Goal: Book appointment/travel/reservation

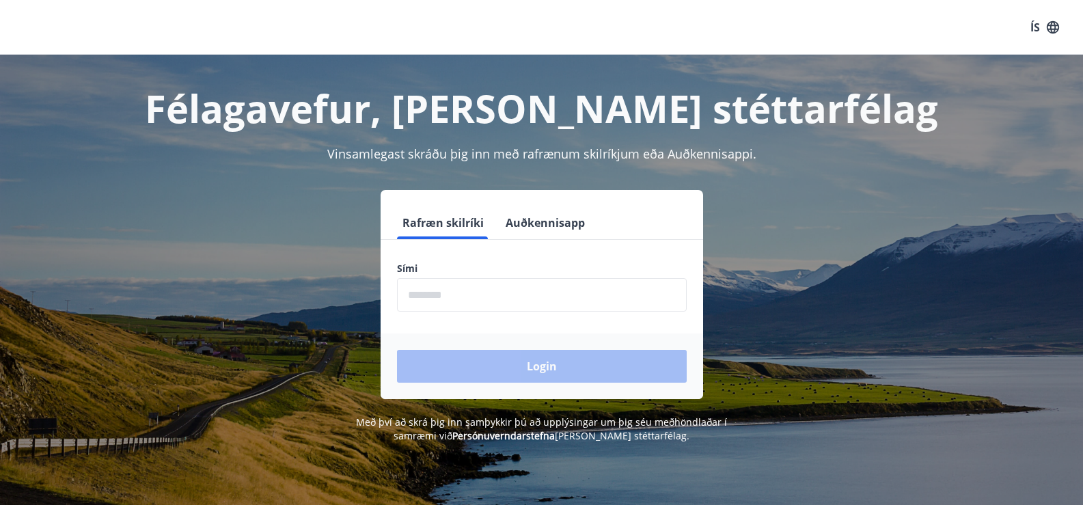
click at [574, 266] on label "Sími" at bounding box center [542, 269] width 290 height 14
click at [566, 286] on input "phone" at bounding box center [542, 294] width 290 height 33
type input "********"
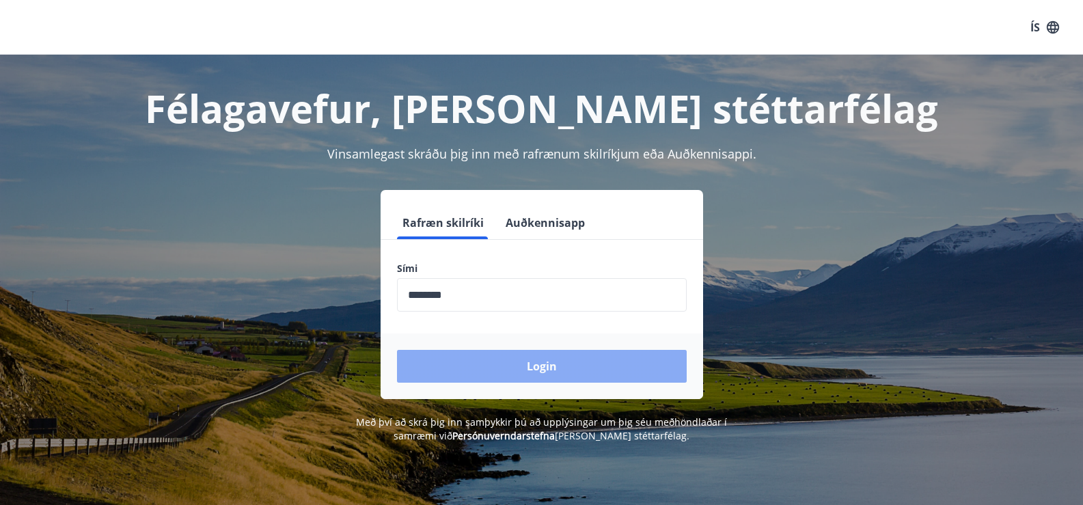
click at [500, 368] on button "Login" at bounding box center [542, 366] width 290 height 33
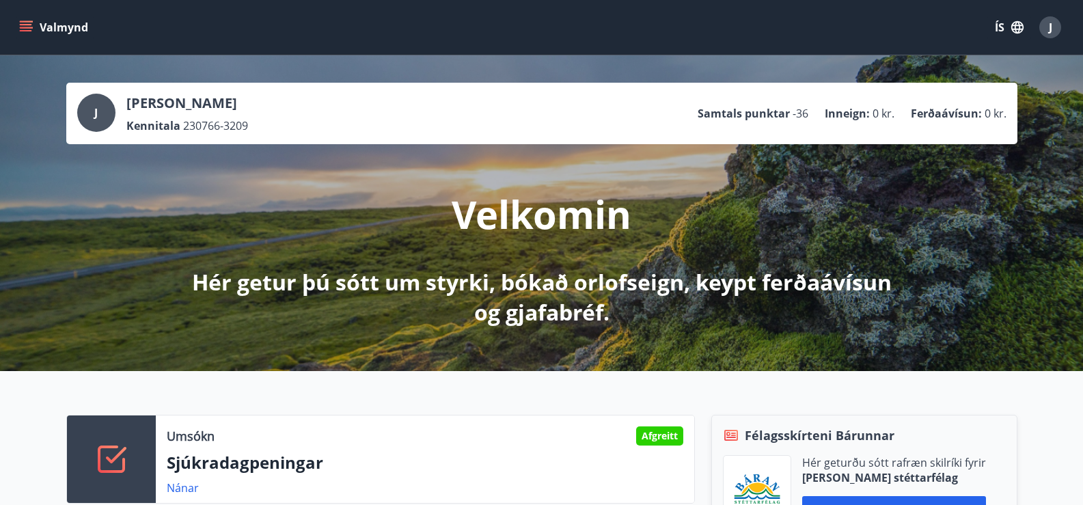
click at [23, 26] on icon "menu" at bounding box center [26, 27] width 14 height 14
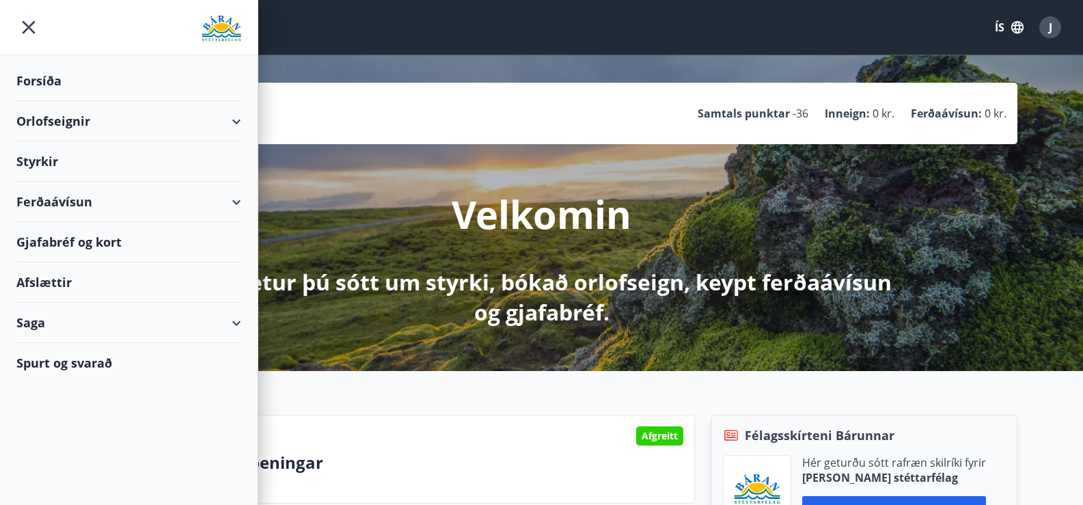
click at [65, 120] on div "Orlofseignir" at bounding box center [128, 121] width 225 height 40
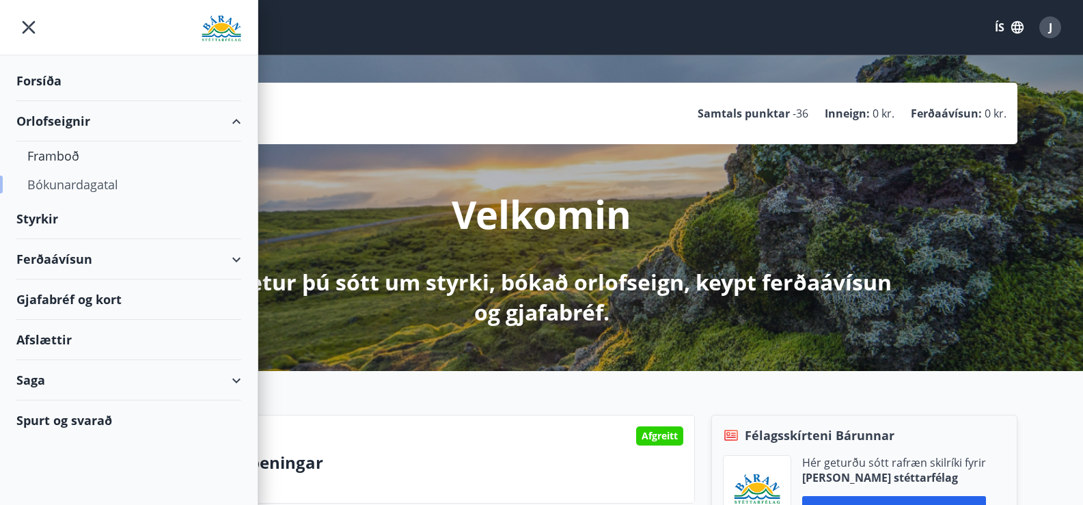
click at [50, 188] on div "Bókunardagatal" at bounding box center [128, 184] width 203 height 29
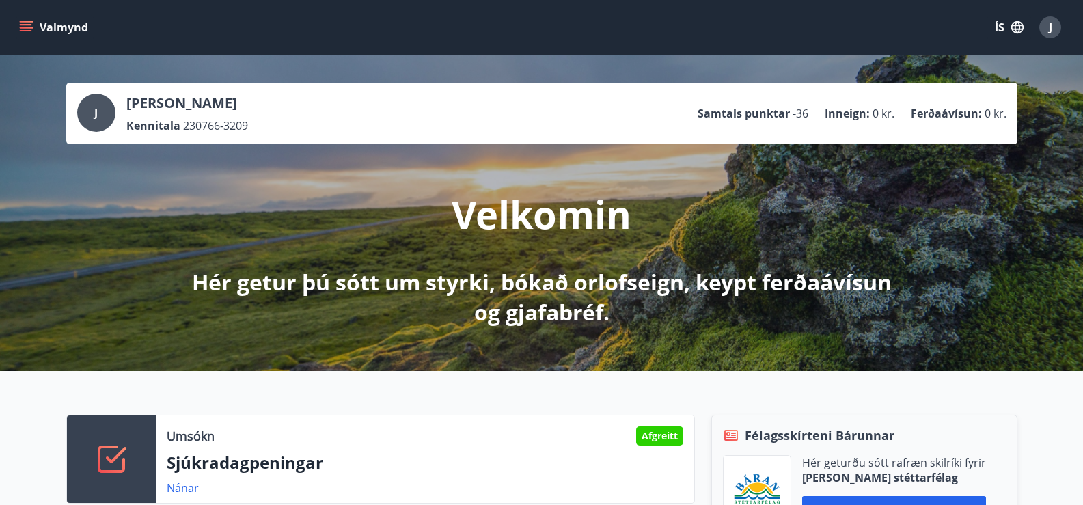
click at [33, 29] on button "Valmynd" at bounding box center [54, 27] width 77 height 25
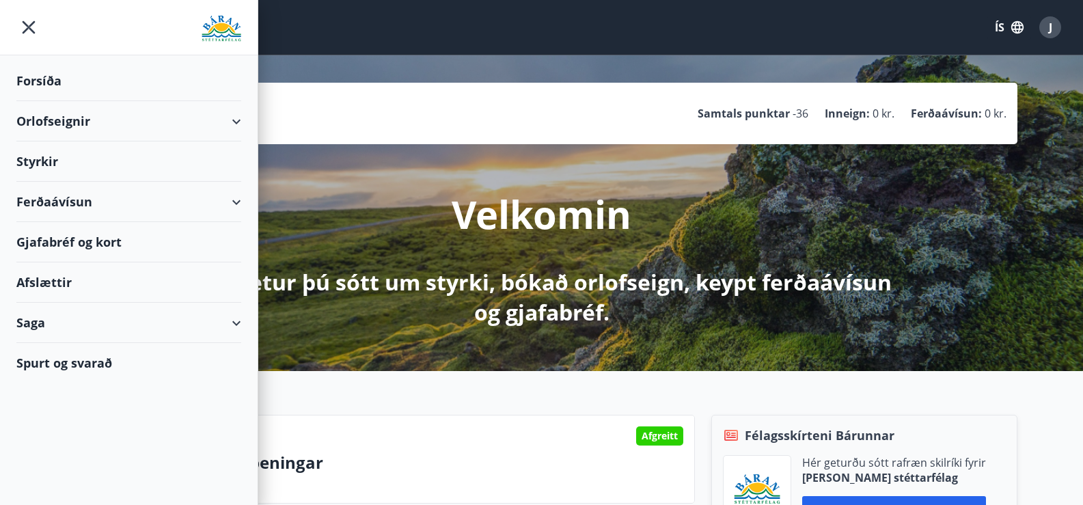
click at [58, 127] on div "Orlofseignir" at bounding box center [128, 121] width 225 height 40
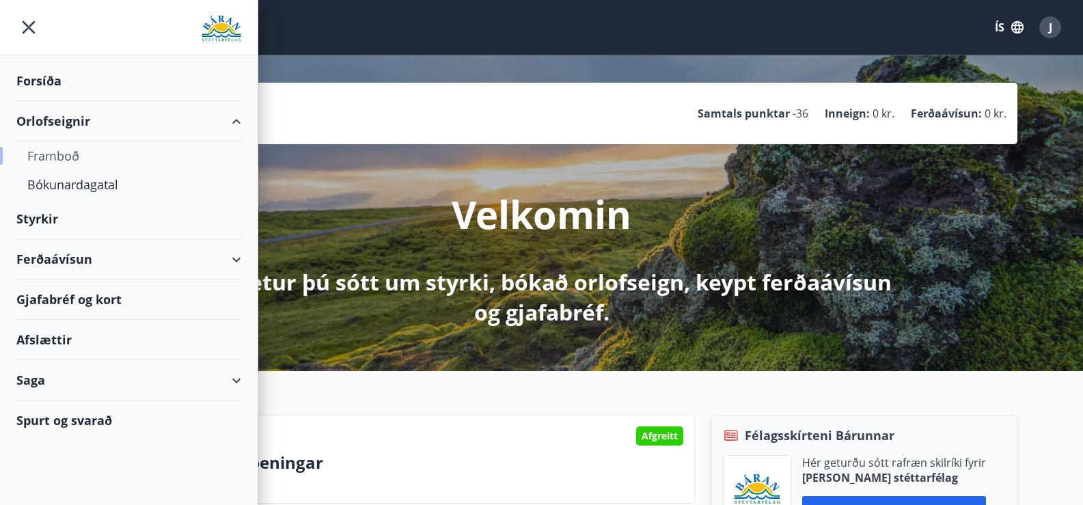
click at [50, 158] on div "Framboð" at bounding box center [128, 155] width 203 height 29
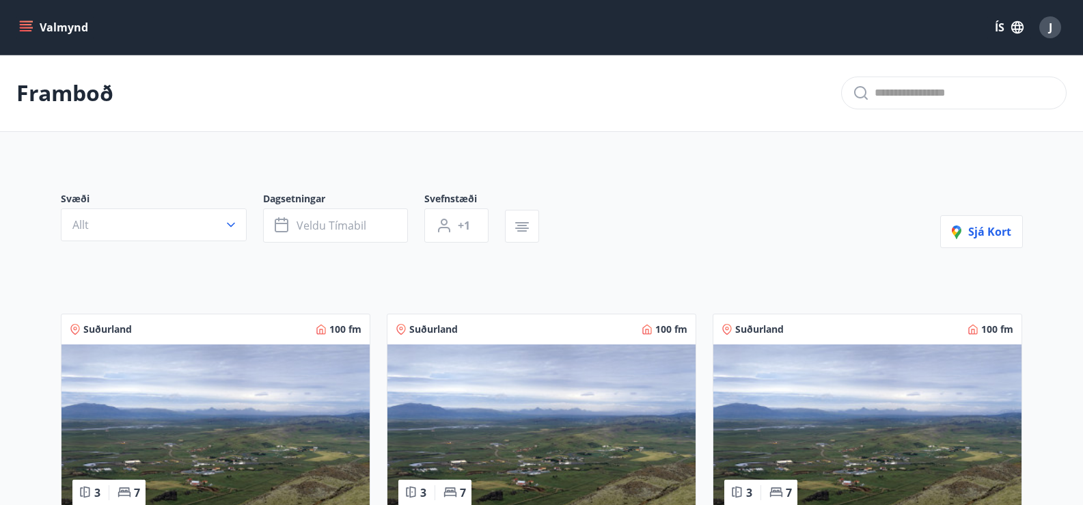
click at [233, 223] on icon "button" at bounding box center [231, 225] width 14 height 14
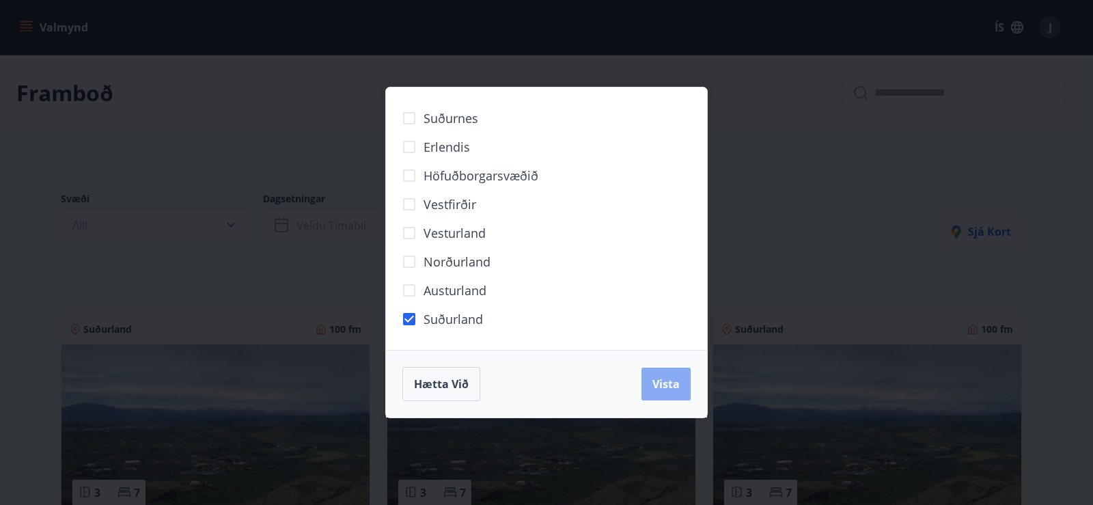
click at [672, 384] on span "Vista" at bounding box center [665, 383] width 27 height 15
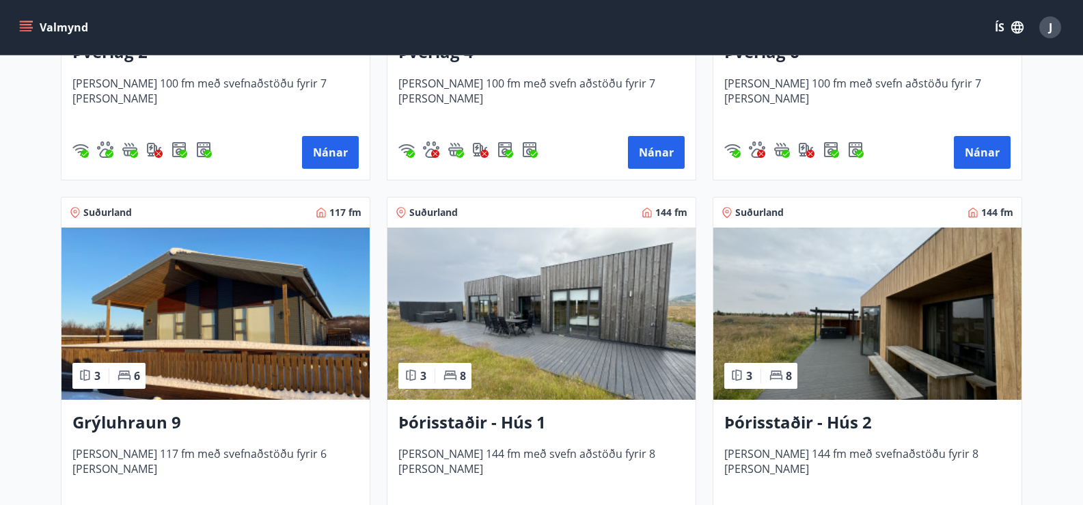
scroll to position [541, 0]
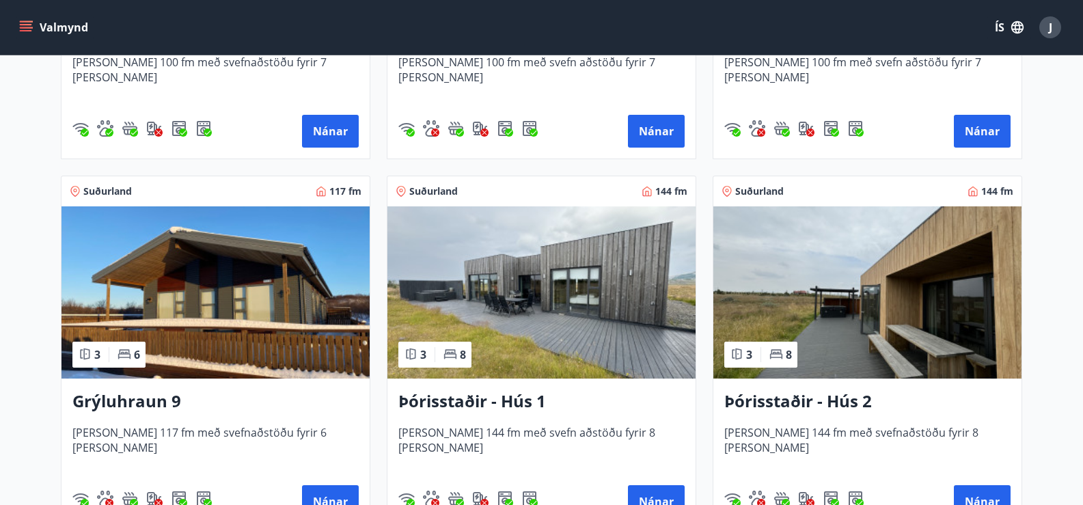
click at [866, 307] on img at bounding box center [867, 292] width 308 height 172
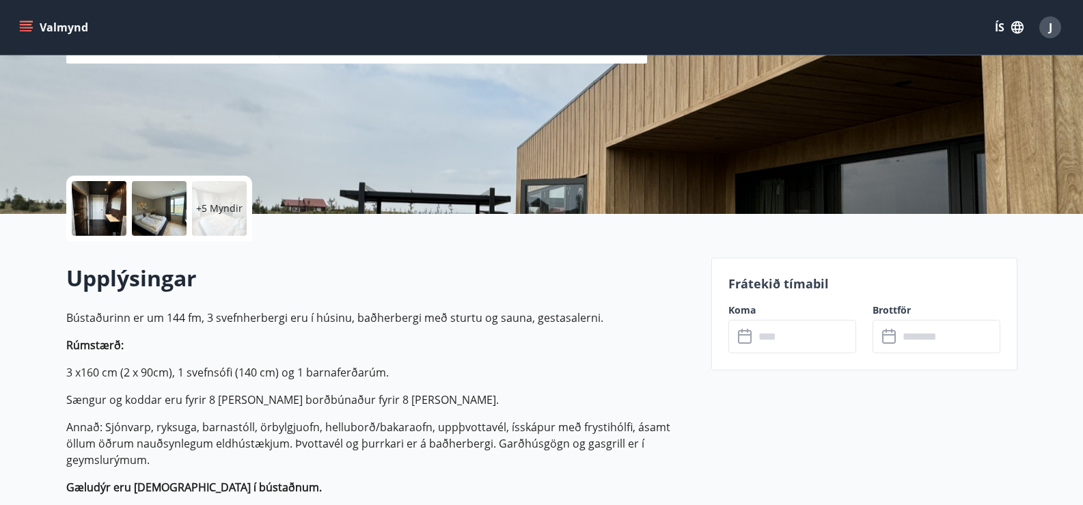
scroll to position [205, 0]
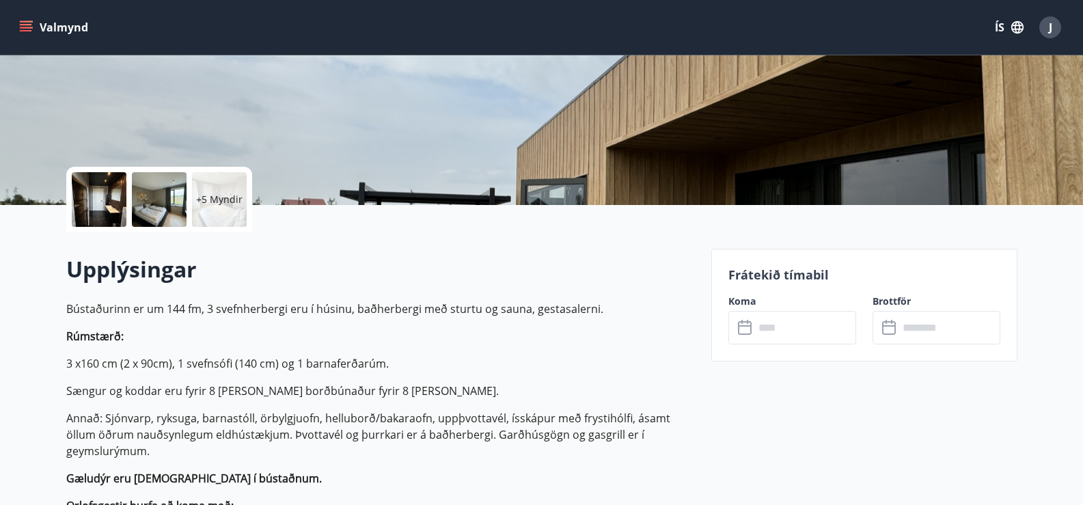
click at [743, 329] on icon at bounding box center [746, 328] width 16 height 16
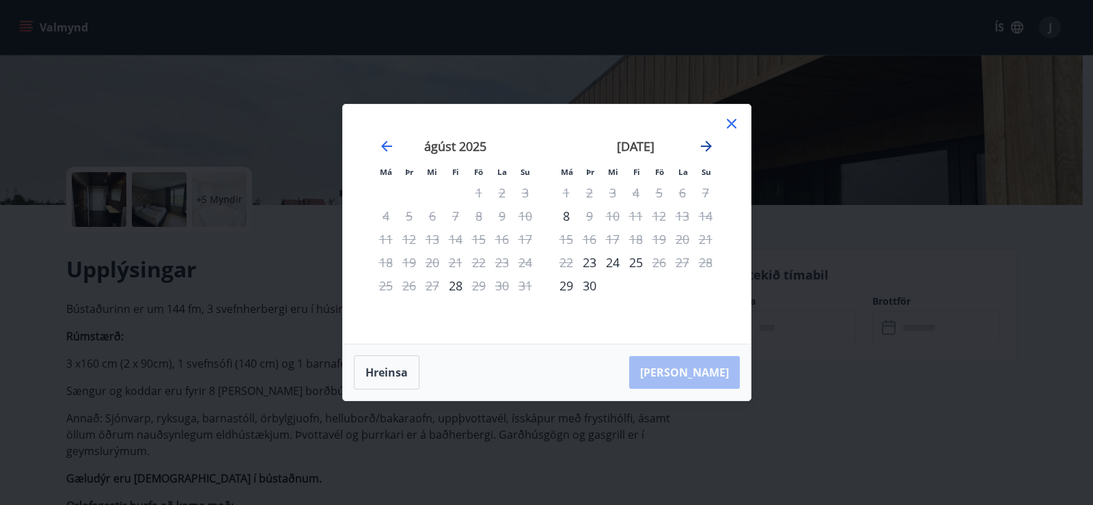
click at [703, 144] on icon "Move forward to switch to the next month." at bounding box center [706, 146] width 16 height 16
click at [708, 145] on icon "Move forward to switch to the next month." at bounding box center [706, 146] width 16 height 16
click at [391, 143] on icon "Move backward to switch to the previous month." at bounding box center [386, 146] width 16 height 16
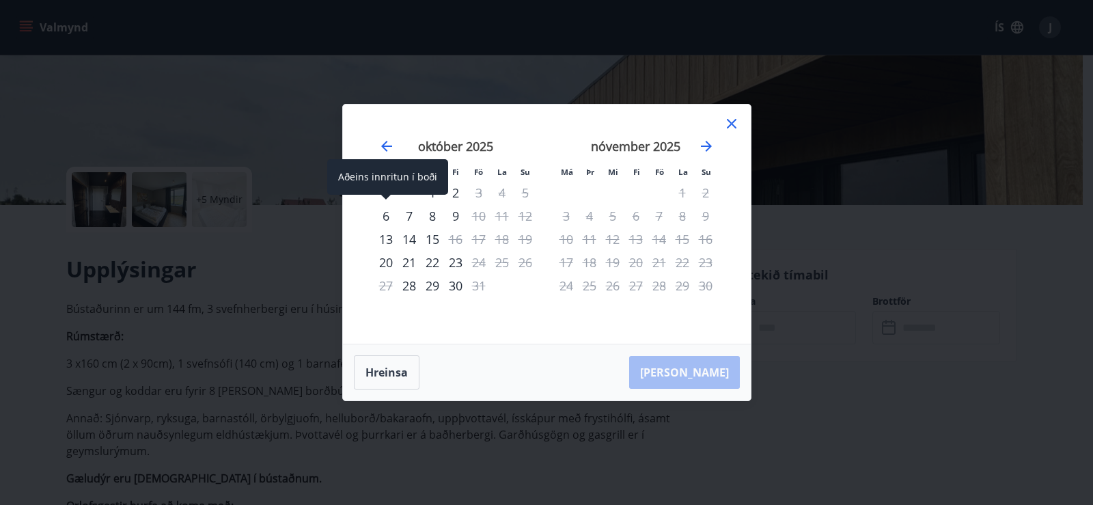
click at [387, 215] on div "6" at bounding box center [385, 215] width 23 height 23
click at [409, 219] on div "7" at bounding box center [409, 215] width 23 height 23
click at [455, 262] on div "23" at bounding box center [455, 262] width 23 height 23
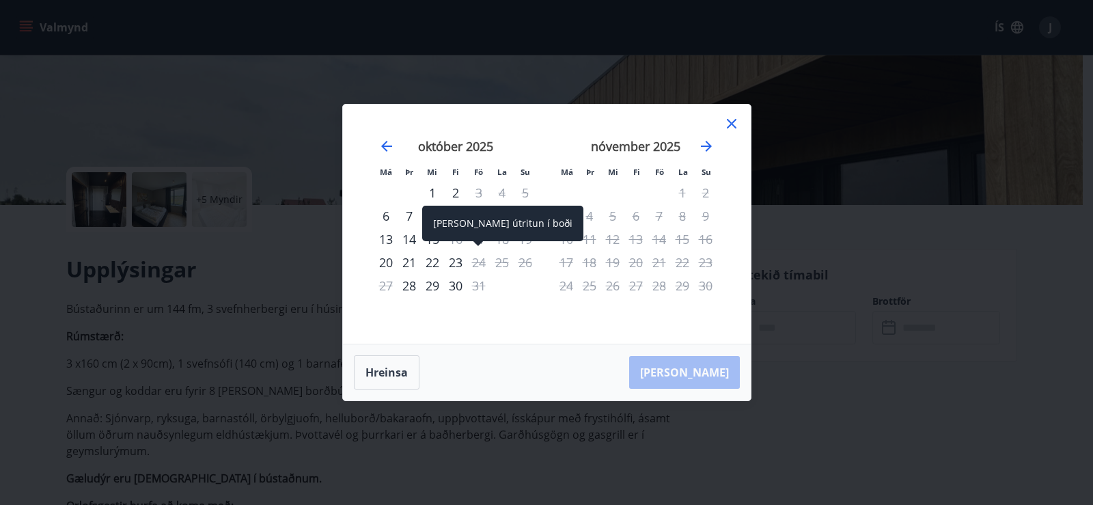
click at [476, 262] on div "24" at bounding box center [478, 262] width 23 height 23
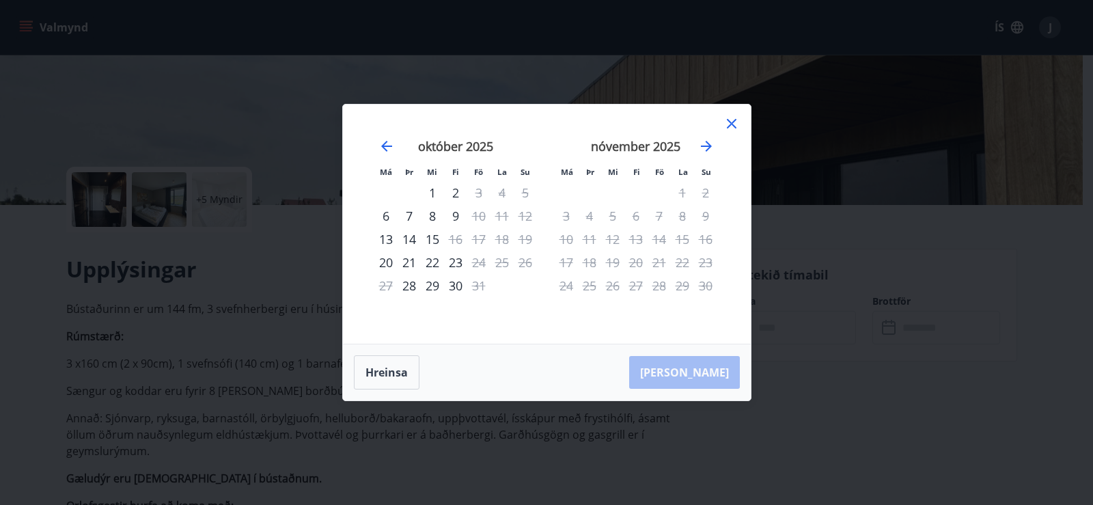
drag, startPoint x: 460, startPoint y: 263, endPoint x: 450, endPoint y: 271, distance: 13.3
click at [460, 264] on div "23" at bounding box center [455, 262] width 23 height 23
click at [452, 284] on div "30" at bounding box center [455, 285] width 23 height 23
click at [731, 122] on icon at bounding box center [732, 123] width 16 height 16
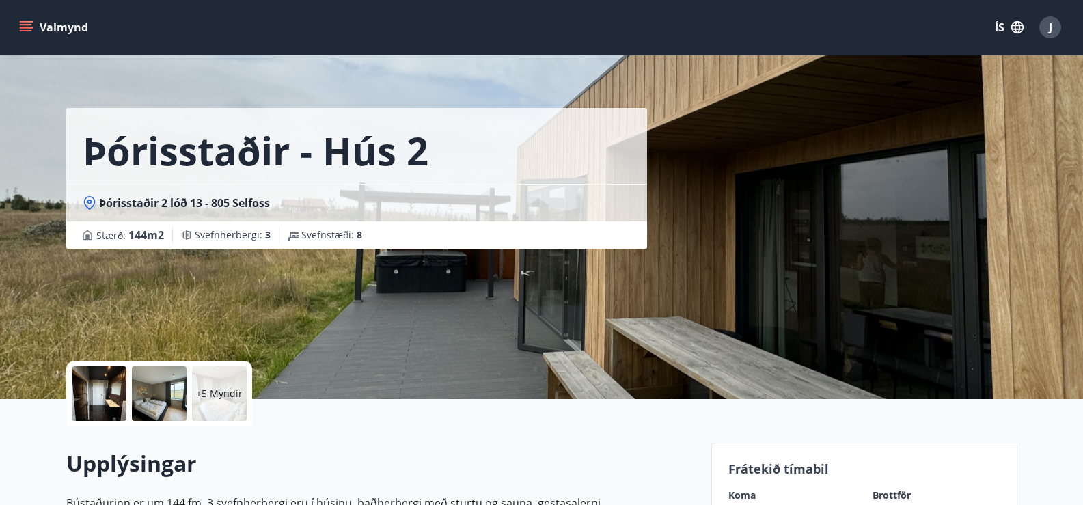
scroll to position [0, 0]
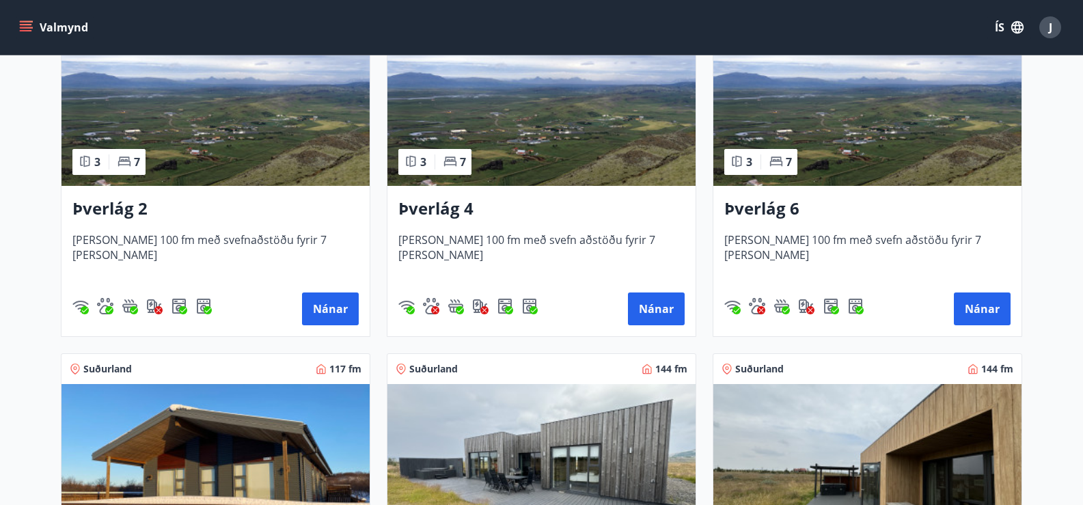
click at [199, 109] on img at bounding box center [215, 100] width 308 height 172
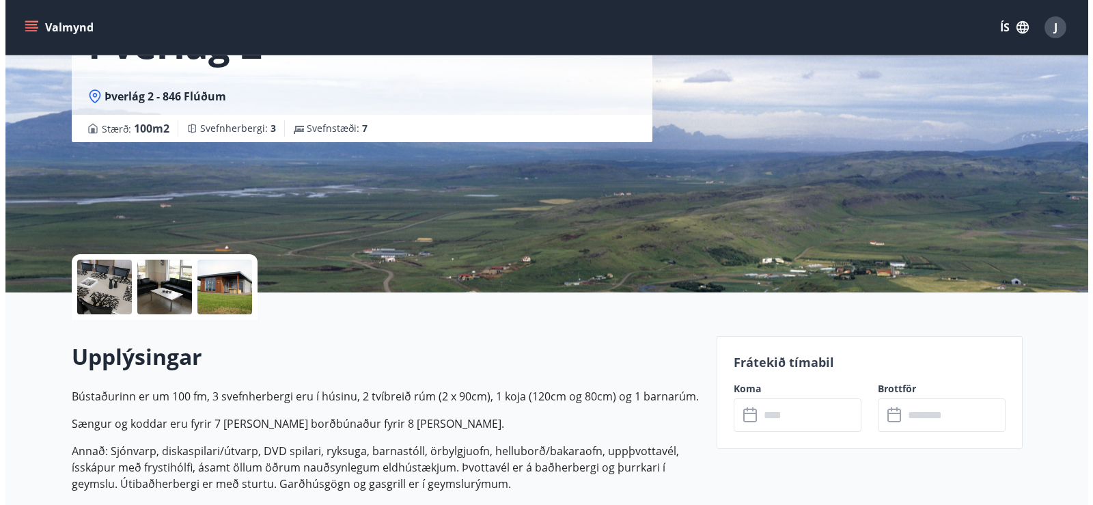
scroll to position [205, 0]
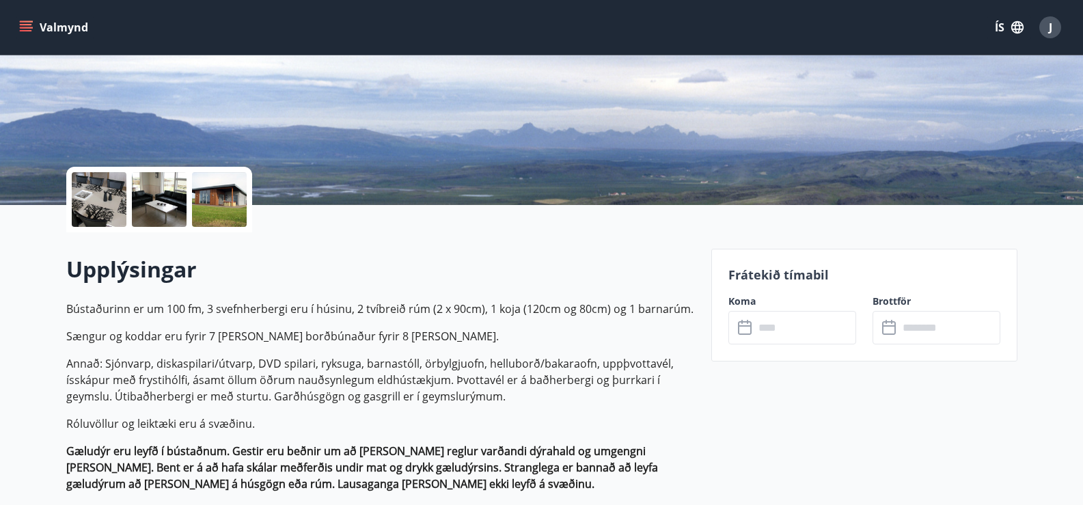
click at [743, 331] on icon at bounding box center [746, 328] width 16 height 16
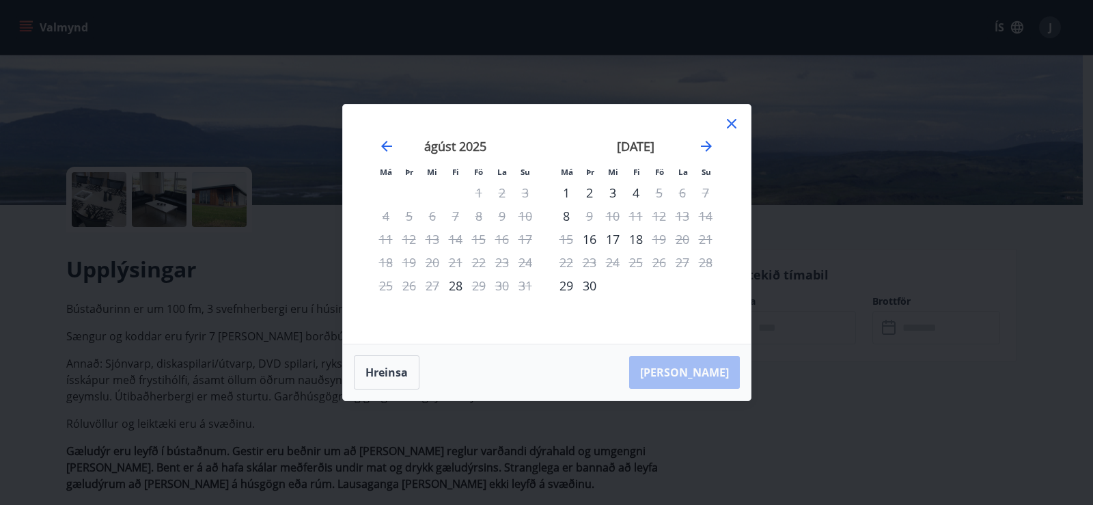
click at [727, 124] on icon at bounding box center [732, 123] width 16 height 16
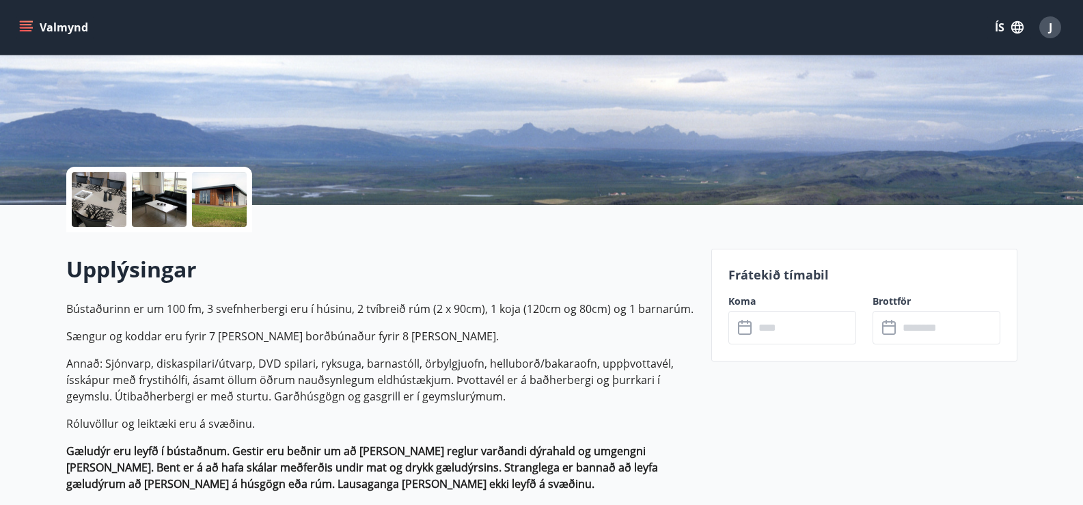
click at [745, 329] on icon at bounding box center [746, 328] width 16 height 16
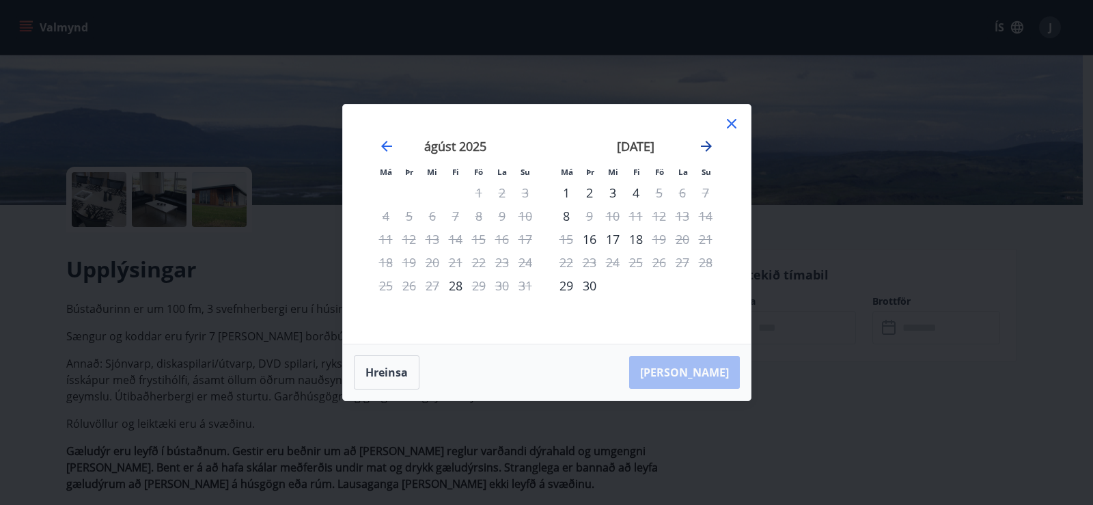
click at [702, 146] on icon "Move forward to switch to the next month." at bounding box center [706, 146] width 11 height 11
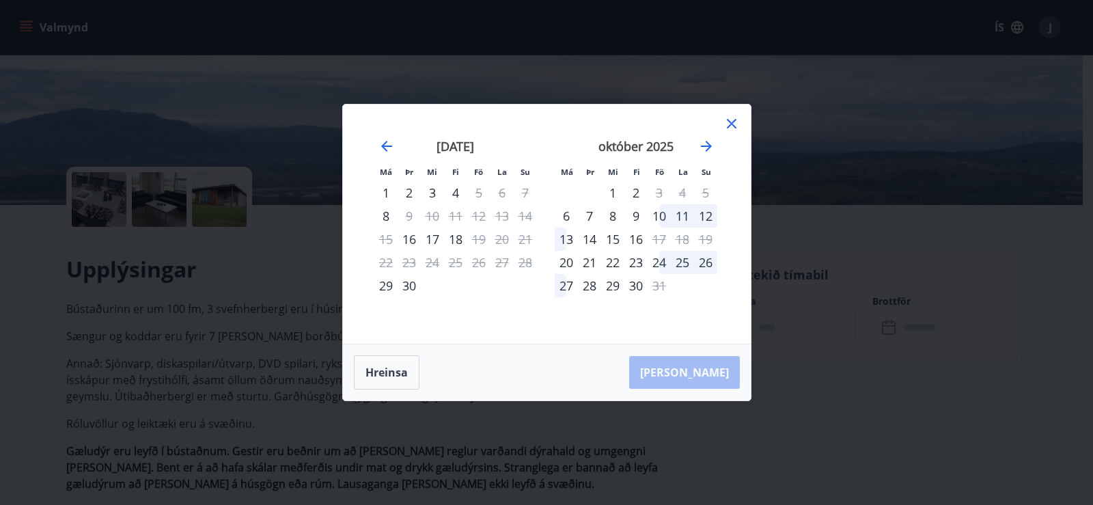
click at [574, 242] on div "13" at bounding box center [566, 239] width 23 height 23
click at [657, 217] on div "10" at bounding box center [659, 215] width 23 height 23
click at [638, 217] on div "9" at bounding box center [635, 215] width 23 height 23
click at [672, 217] on div "11" at bounding box center [682, 215] width 23 height 23
click at [614, 253] on div "22" at bounding box center [612, 262] width 23 height 23
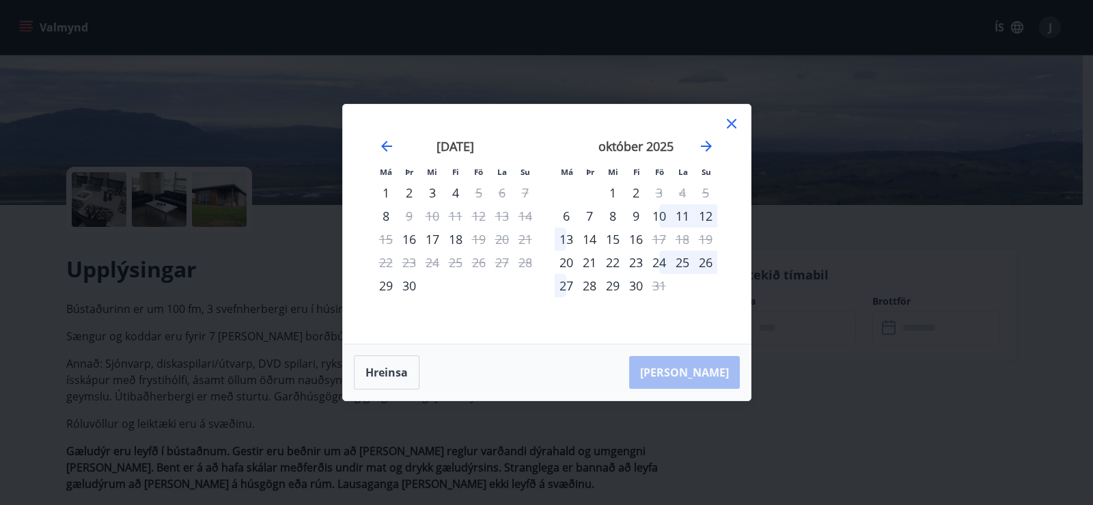
click at [607, 264] on div "22" at bounding box center [612, 262] width 23 height 23
drag, startPoint x: 591, startPoint y: 284, endPoint x: 594, endPoint y: 267, distance: 17.4
click at [592, 283] on div "28" at bounding box center [589, 285] width 23 height 23
click at [570, 238] on div "13" at bounding box center [566, 239] width 23 height 23
drag, startPoint x: 570, startPoint y: 217, endPoint x: 585, endPoint y: 212, distance: 16.0
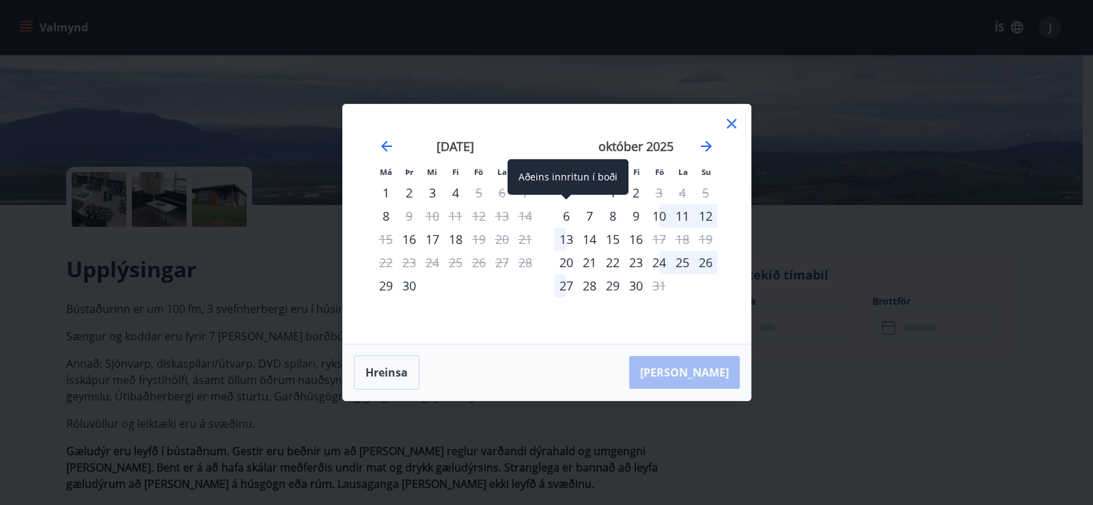
click at [574, 216] on div "6" at bounding box center [566, 215] width 23 height 23
click at [594, 214] on div "7" at bounding box center [589, 215] width 23 height 23
click at [607, 216] on div "8" at bounding box center [612, 215] width 23 height 23
click at [705, 146] on icon "Move forward to switch to the next month." at bounding box center [706, 146] width 11 height 11
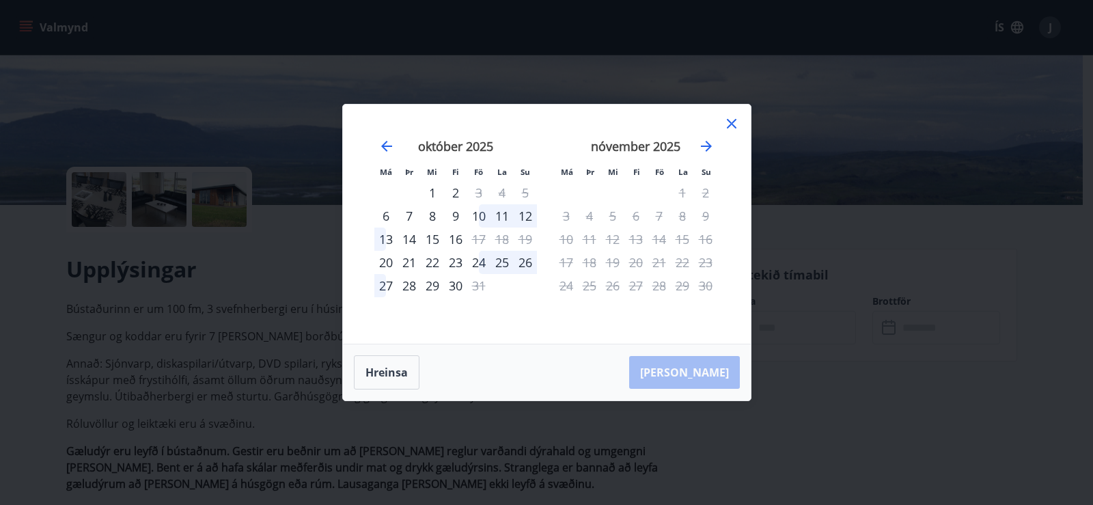
click at [485, 258] on div "24" at bounding box center [478, 262] width 23 height 23
click at [734, 122] on icon at bounding box center [732, 123] width 16 height 16
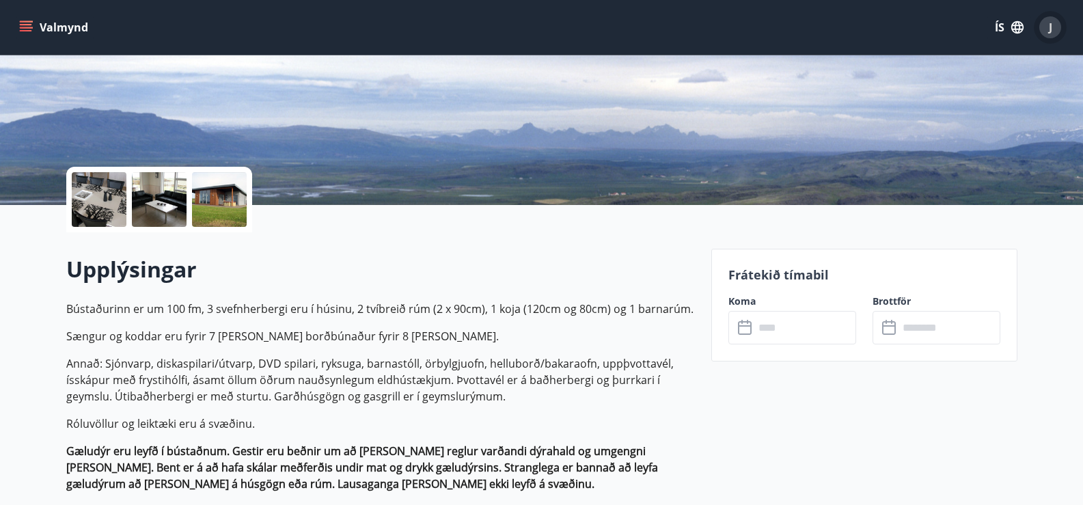
click at [1051, 30] on span "J" at bounding box center [1050, 27] width 3 height 15
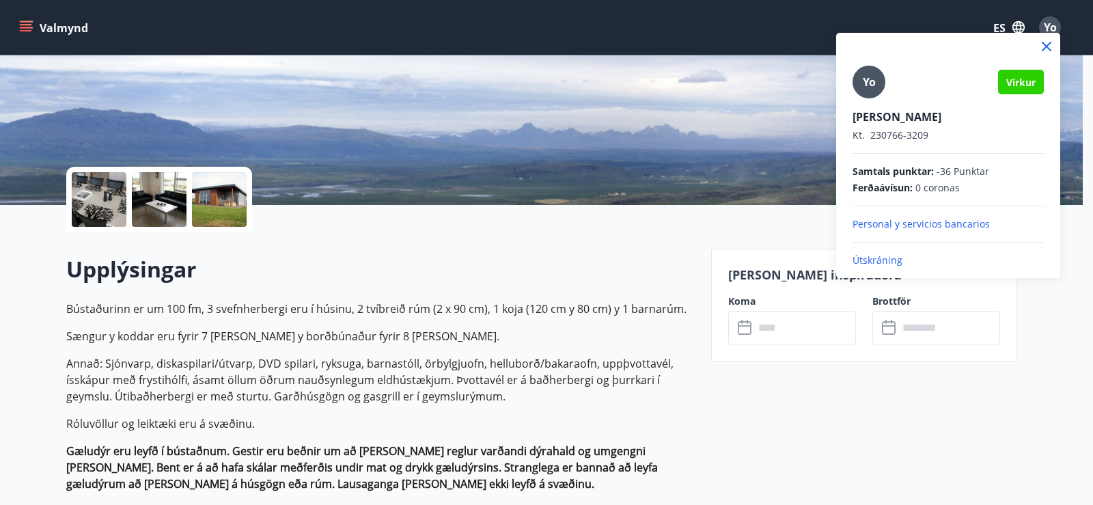
click at [891, 256] on font "Útskráning" at bounding box center [878, 259] width 50 height 13
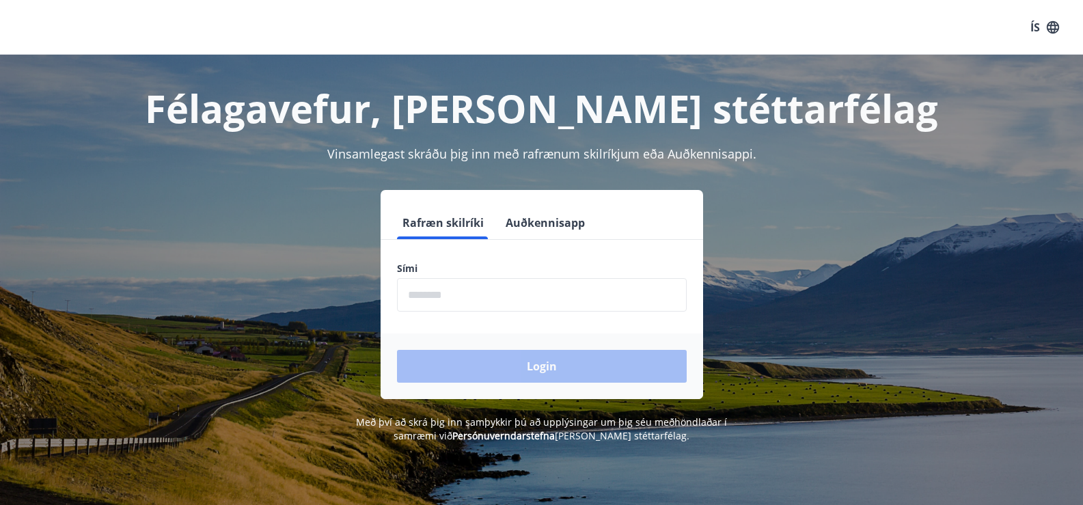
click at [889, 73] on div "Félagavefur, Báran stéttarfélag" at bounding box center [541, 94] width 951 height 79
click at [889, 73] on div "Félagavefur, [PERSON_NAME] stéttarfélag" at bounding box center [541, 94] width 951 height 79
click at [607, 297] on input "phone" at bounding box center [542, 294] width 290 height 33
type input "********"
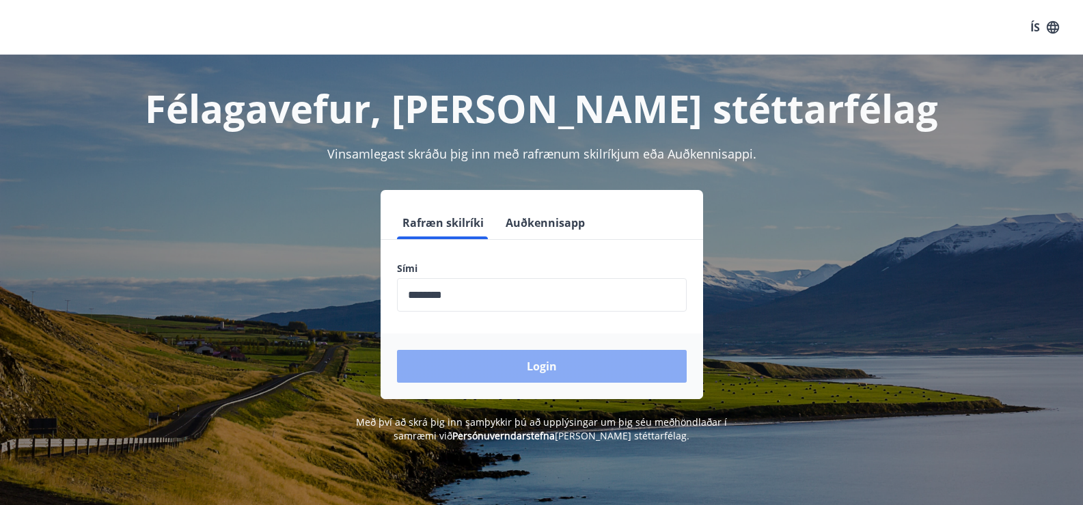
click at [524, 357] on button "Login" at bounding box center [542, 366] width 290 height 33
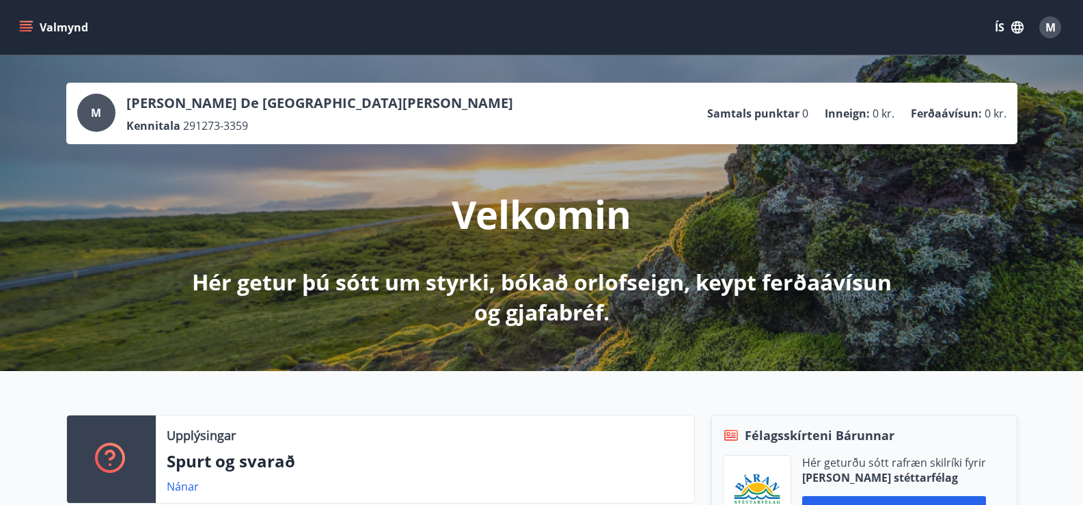
click at [20, 23] on icon "menu" at bounding box center [26, 27] width 14 height 14
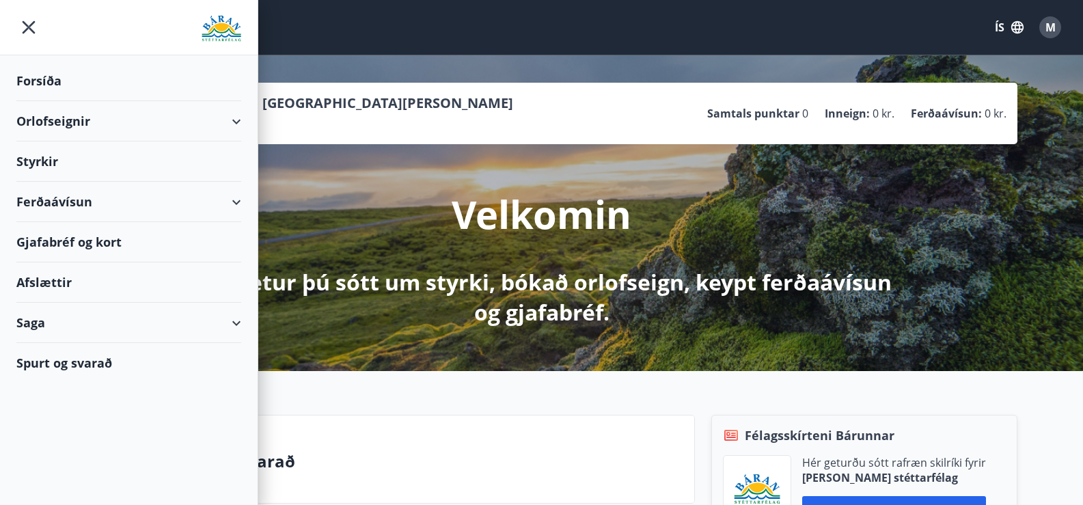
click at [42, 124] on div "Orlofseignir" at bounding box center [128, 121] width 225 height 40
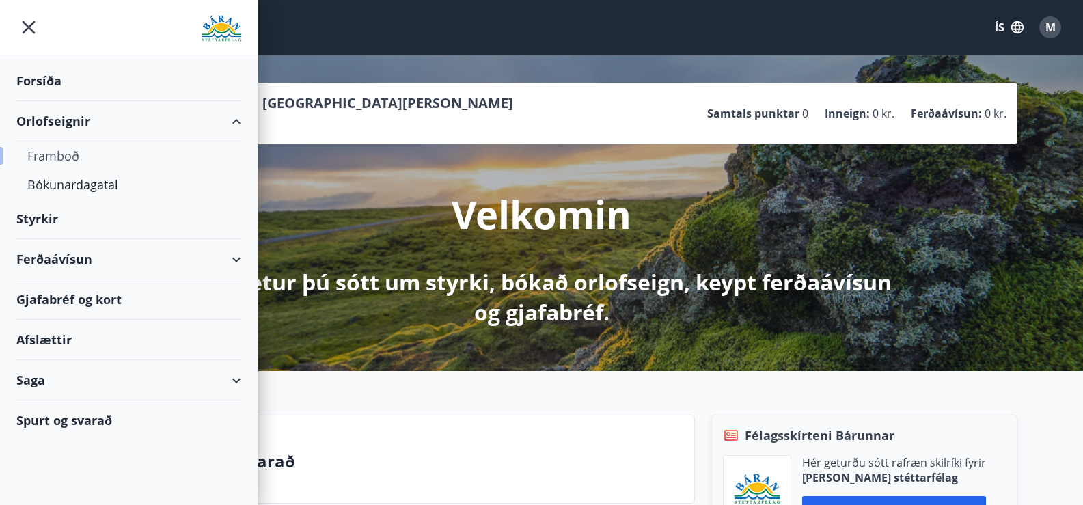
click at [36, 156] on div "Framboð" at bounding box center [128, 155] width 203 height 29
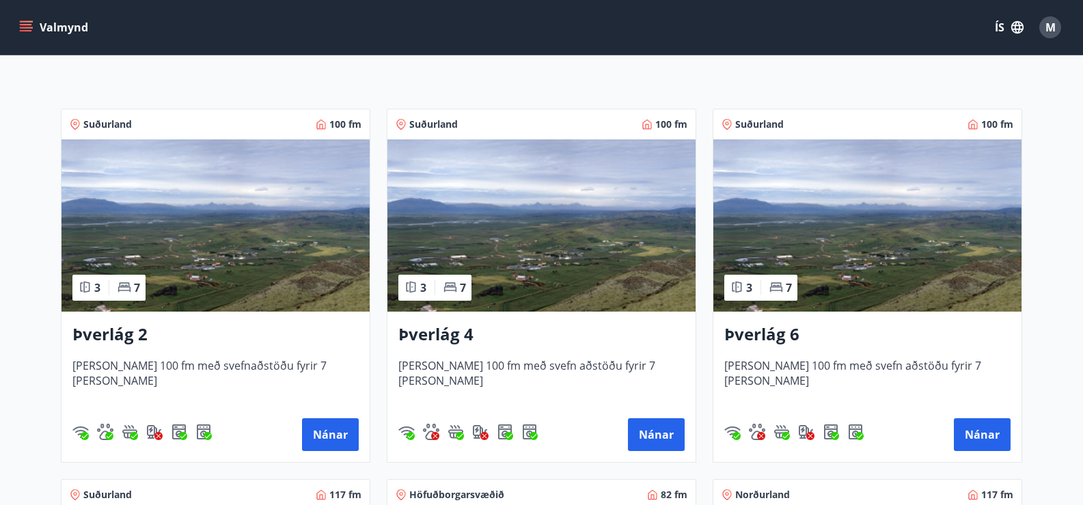
click at [266, 238] on img at bounding box center [215, 225] width 308 height 172
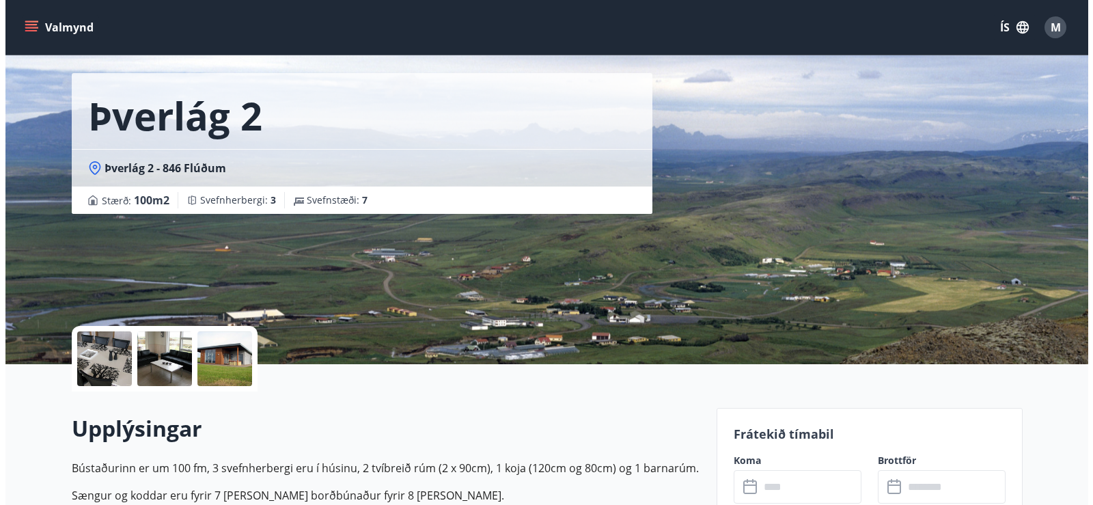
scroll to position [137, 0]
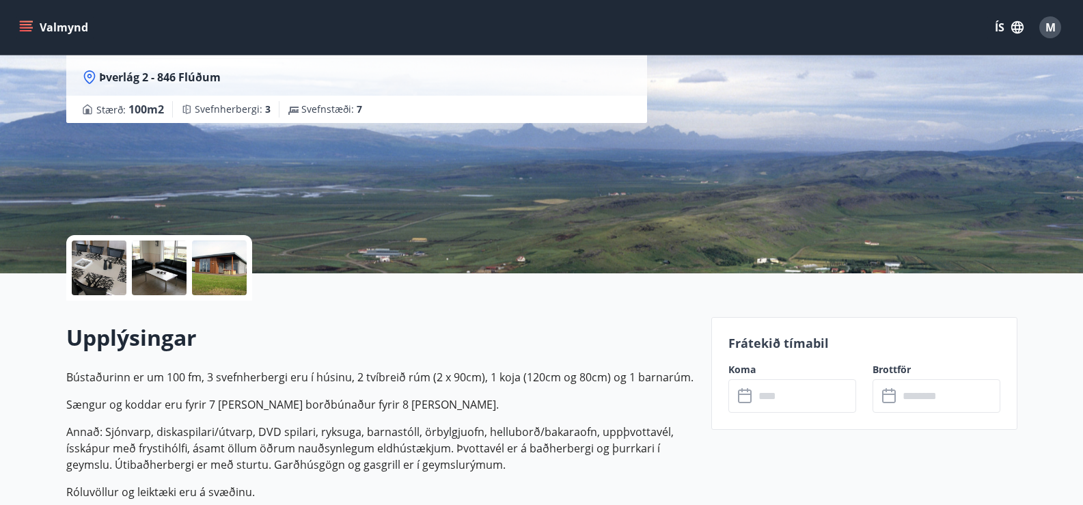
click at [745, 396] on icon at bounding box center [746, 396] width 16 height 16
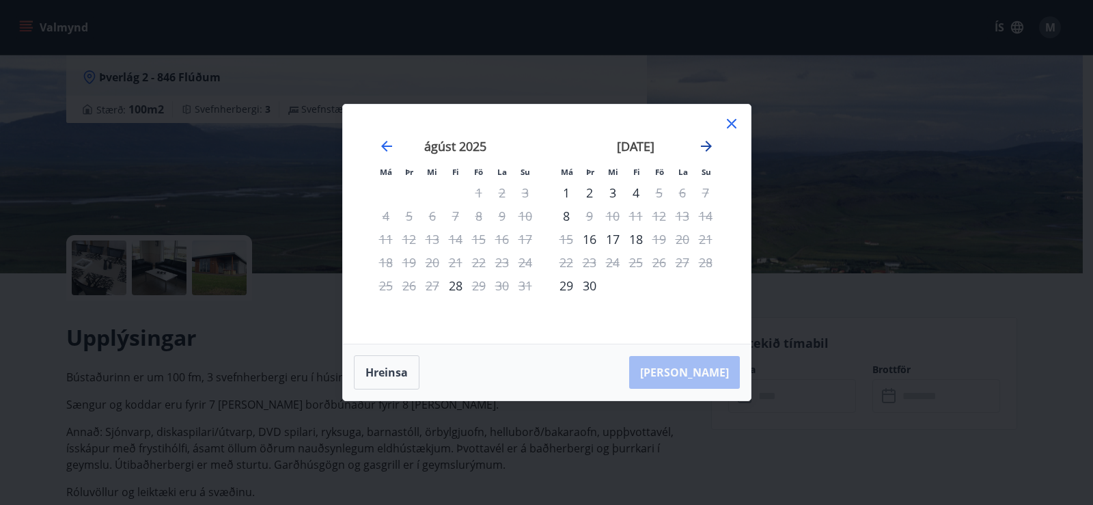
click at [700, 145] on icon "Move forward to switch to the next month." at bounding box center [706, 146] width 16 height 16
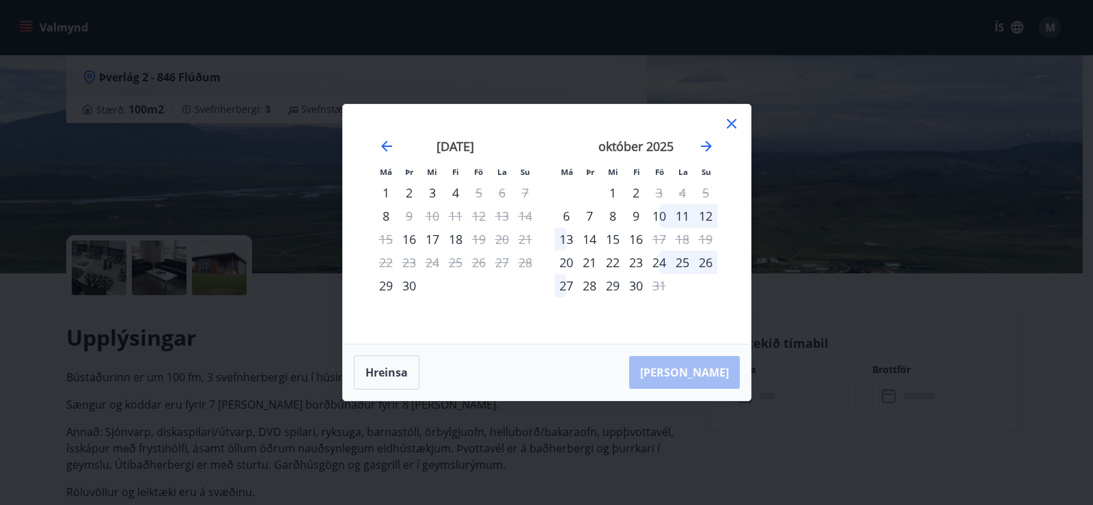
click at [659, 217] on div "10" at bounding box center [659, 215] width 23 height 23
click at [630, 218] on div "9" at bounding box center [635, 215] width 23 height 23
click at [680, 213] on div "11" at bounding box center [682, 215] width 23 height 23
click at [387, 374] on button "Hreinsa" at bounding box center [387, 372] width 66 height 34
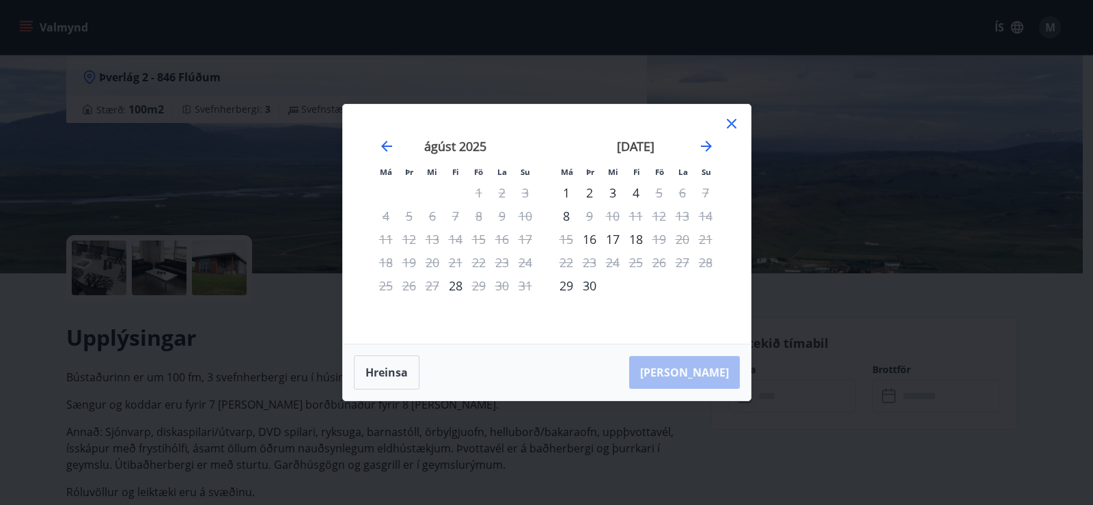
click at [642, 214] on div "11" at bounding box center [635, 215] width 23 height 23
click at [401, 376] on button "Hreinsa" at bounding box center [387, 372] width 66 height 34
click at [403, 376] on button "Hreinsa" at bounding box center [387, 372] width 66 height 34
click at [580, 277] on div "30" at bounding box center [589, 285] width 23 height 23
click at [583, 281] on div "30" at bounding box center [589, 285] width 23 height 23
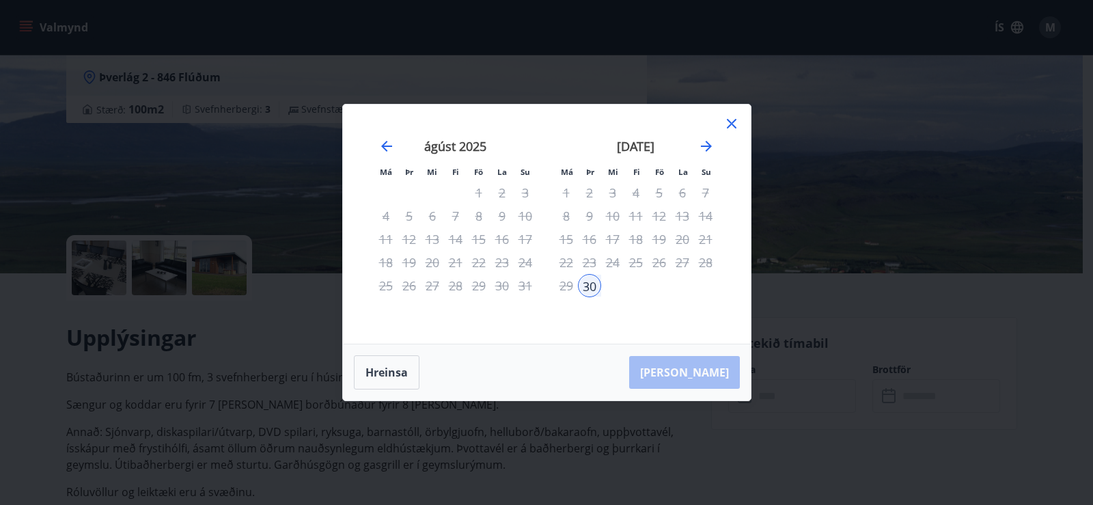
click at [416, 329] on div "Má Þr Mi Fi Fö La Su Má Þr Mi Fi Fö La Su júlí 2025 1 2 3 4 5 6 7 8 9 10 11 12 …" at bounding box center [547, 224] width 408 height 239
click at [711, 144] on icon "Move forward to switch to the next month." at bounding box center [706, 146] width 16 height 16
click at [633, 215] on div "9" at bounding box center [635, 215] width 23 height 23
click at [615, 217] on div "8" at bounding box center [612, 215] width 23 height 23
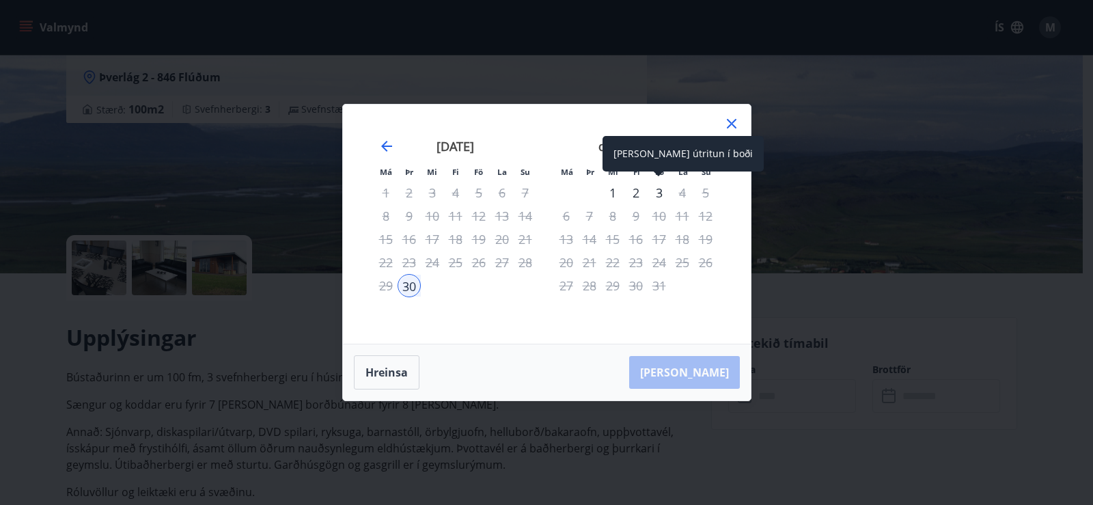
click at [659, 190] on div "3" at bounding box center [659, 192] width 23 height 23
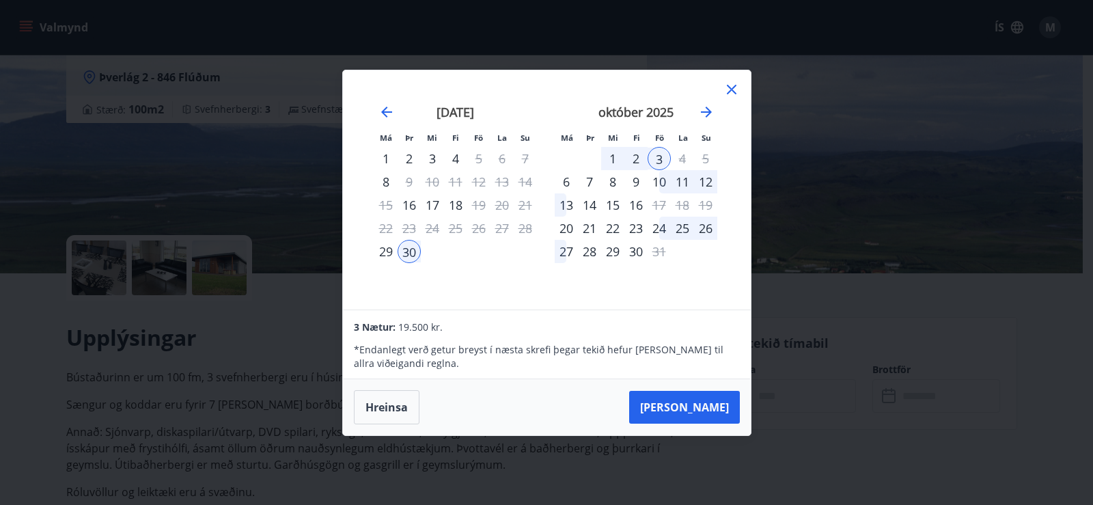
click at [736, 87] on icon at bounding box center [732, 89] width 16 height 16
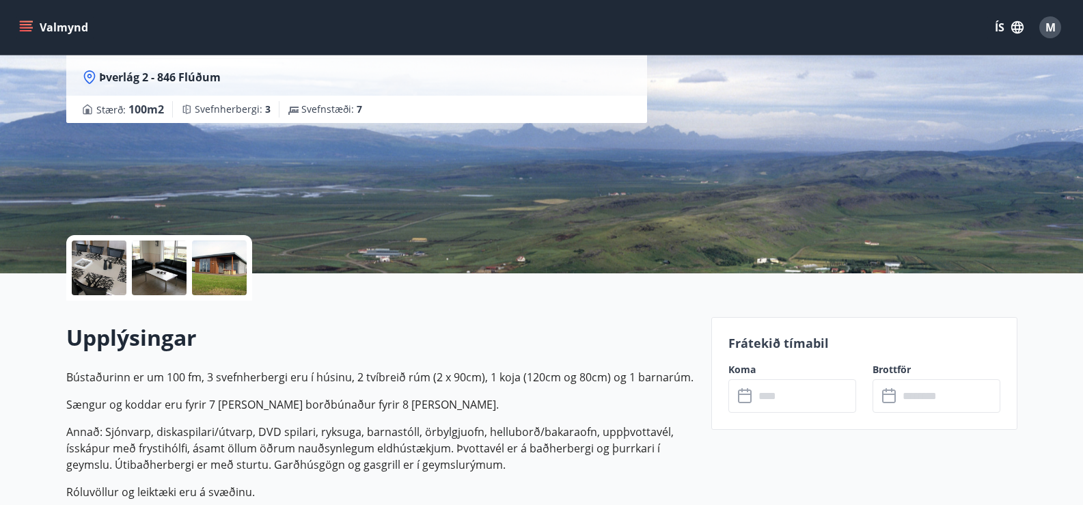
click at [745, 398] on icon at bounding box center [746, 396] width 16 height 16
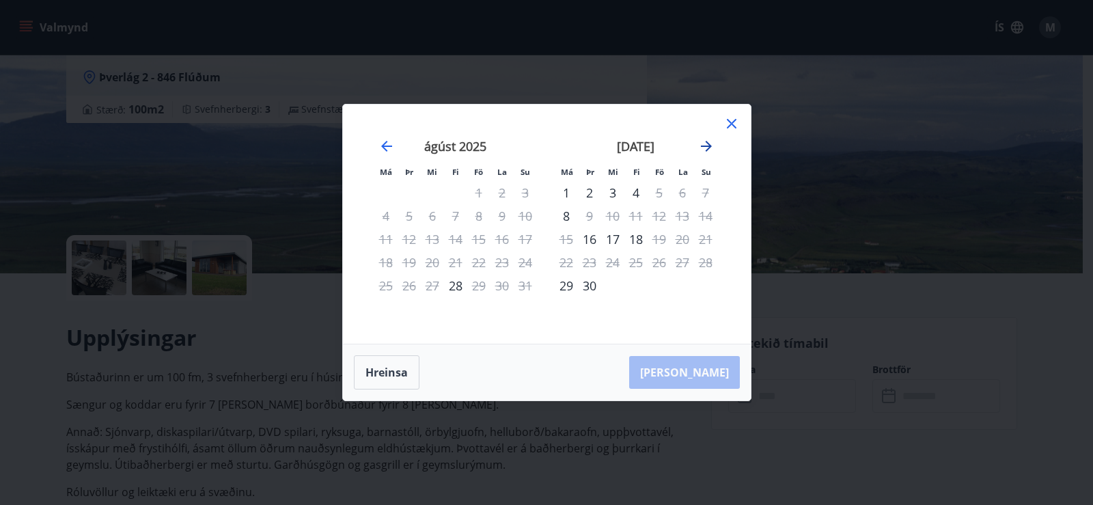
click at [710, 143] on icon "Move forward to switch to the next month." at bounding box center [706, 146] width 16 height 16
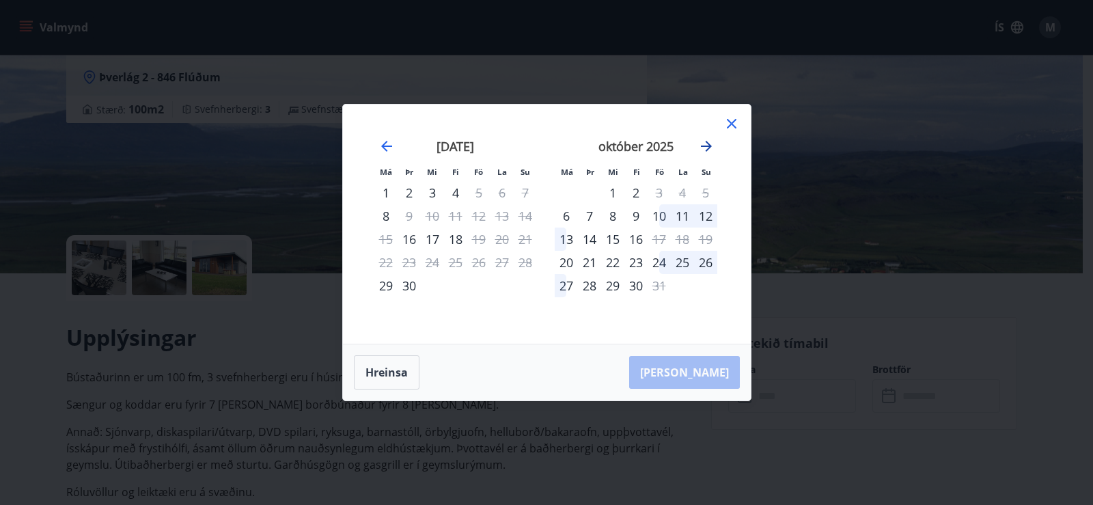
click at [710, 143] on icon "Move forward to switch to the next month." at bounding box center [706, 146] width 16 height 16
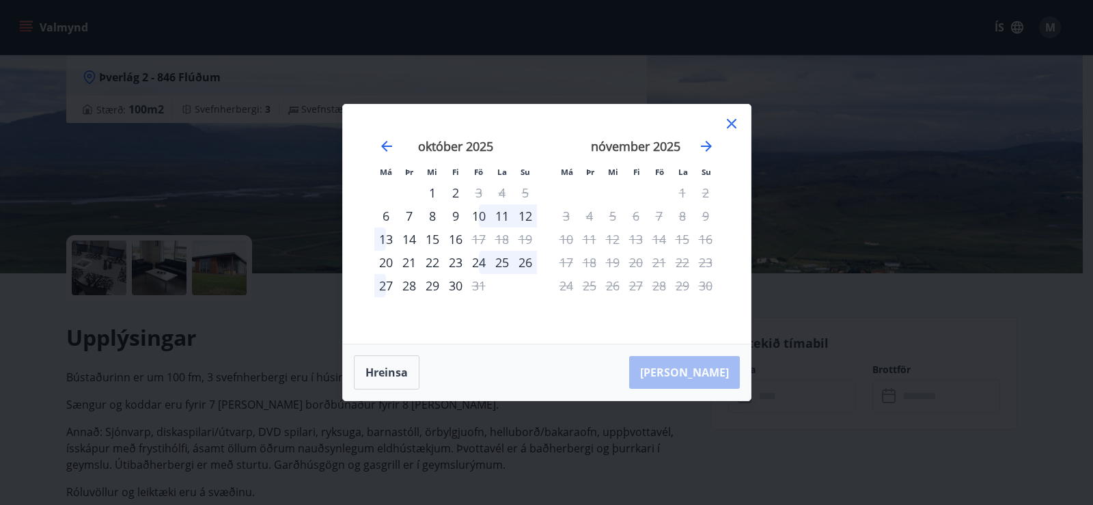
click at [377, 143] on div "október 2025" at bounding box center [455, 151] width 163 height 60
click at [381, 144] on icon "Move backward to switch to the previous month." at bounding box center [386, 146] width 16 height 16
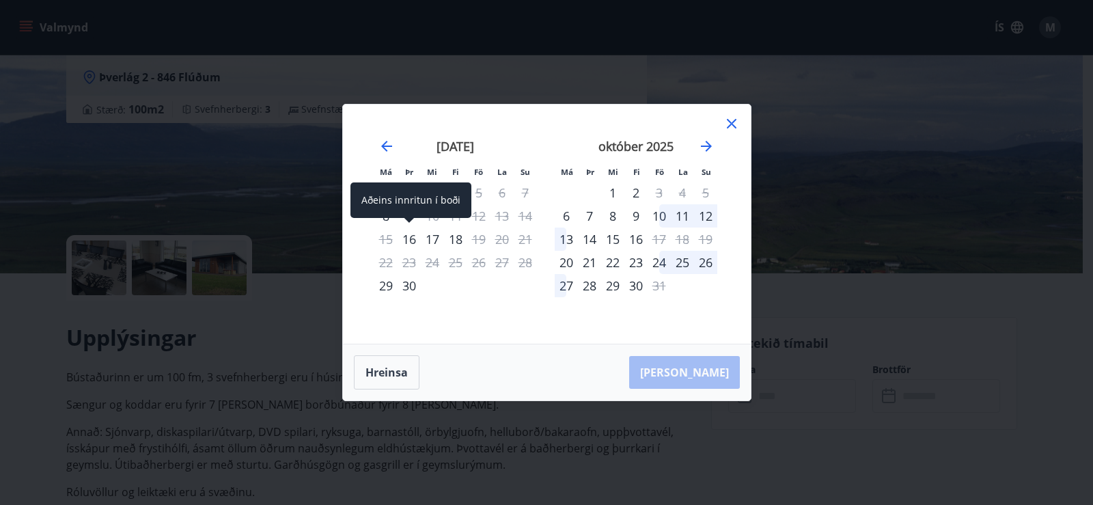
click at [412, 238] on div "16" at bounding box center [409, 239] width 23 height 23
click at [426, 236] on div "17" at bounding box center [432, 239] width 23 height 23
click at [461, 236] on div "18" at bounding box center [455, 239] width 23 height 23
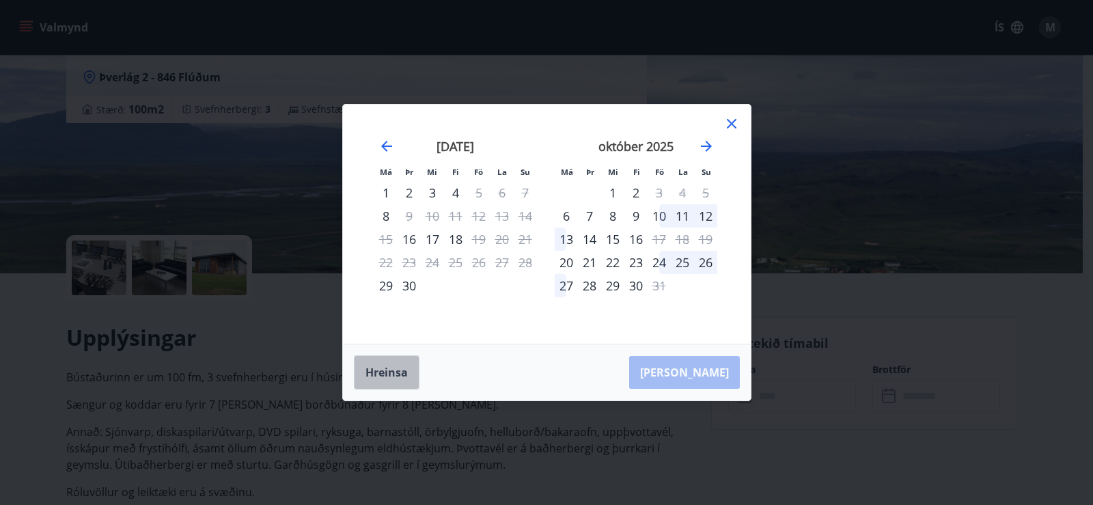
click at [395, 372] on button "Hreinsa" at bounding box center [387, 372] width 66 height 34
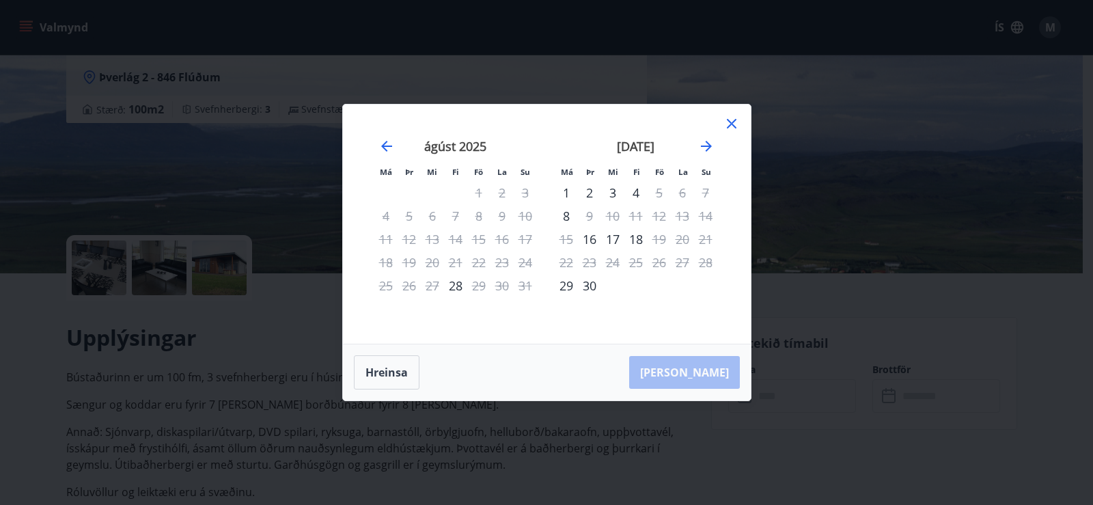
click at [632, 237] on div "18" at bounding box center [635, 239] width 23 height 23
click at [730, 121] on icon at bounding box center [732, 123] width 16 height 16
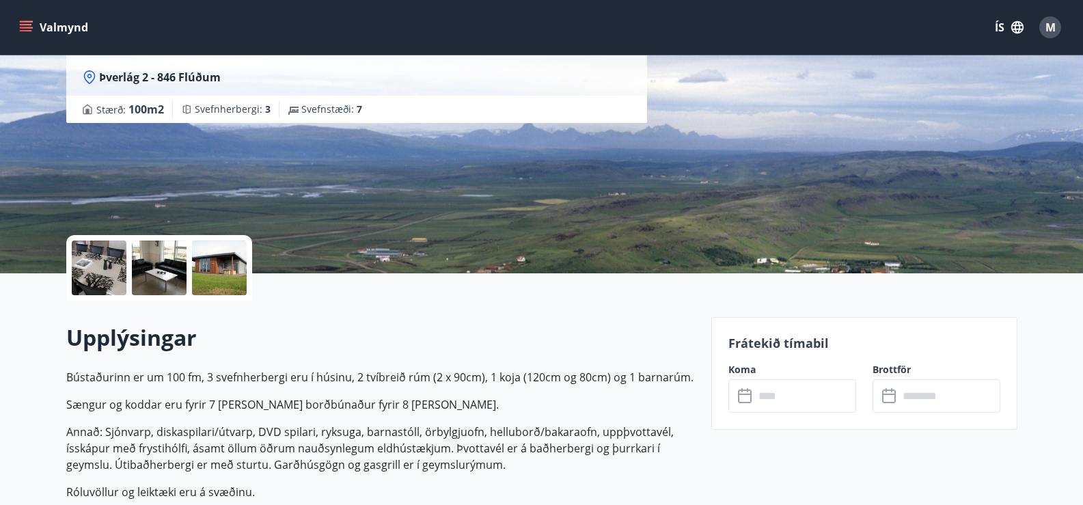
click at [749, 399] on icon at bounding box center [746, 396] width 16 height 16
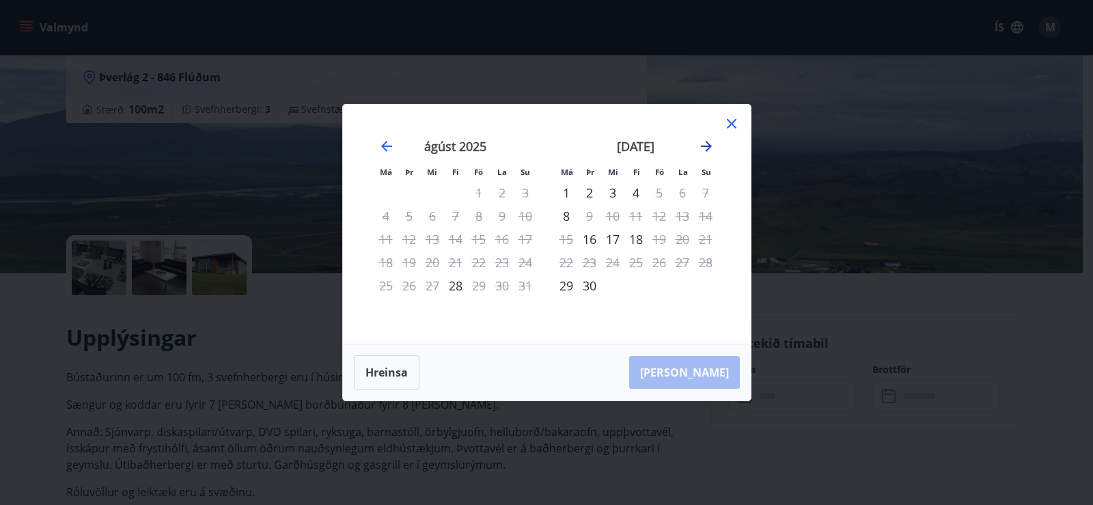
click at [700, 142] on icon "Move forward to switch to the next month." at bounding box center [706, 146] width 16 height 16
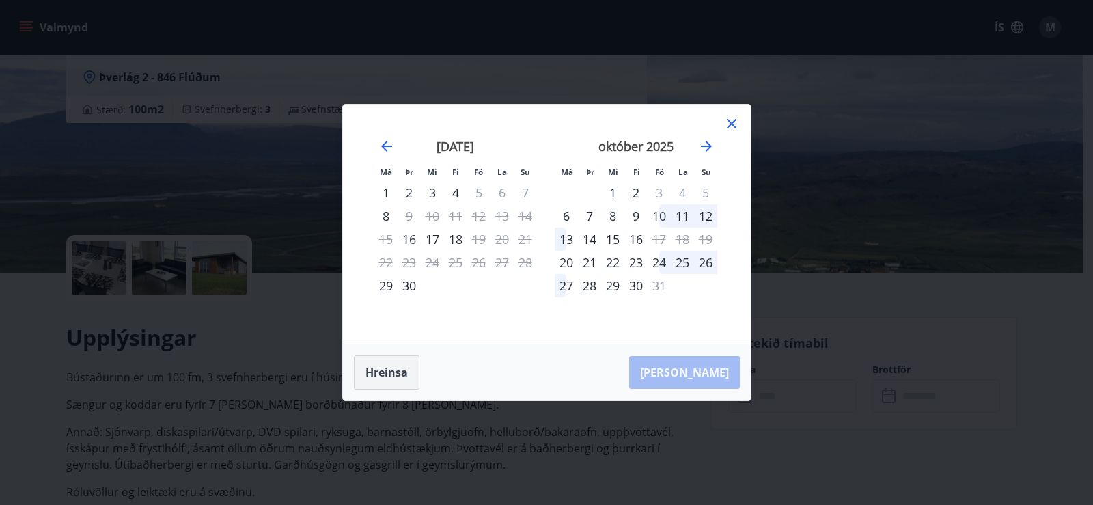
click at [385, 378] on button "Hreinsa" at bounding box center [387, 372] width 66 height 34
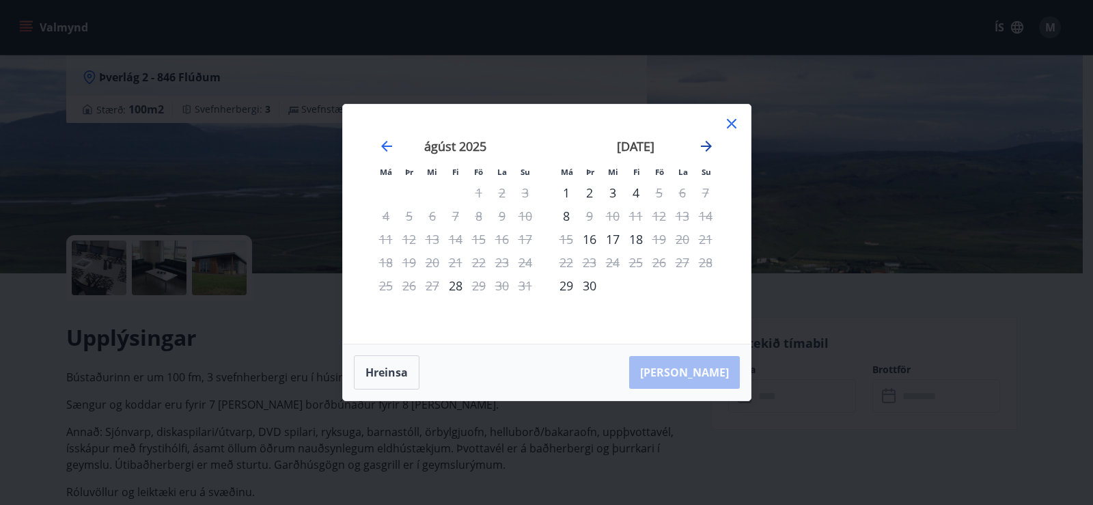
click at [703, 143] on icon "Move forward to switch to the next month." at bounding box center [706, 146] width 16 height 16
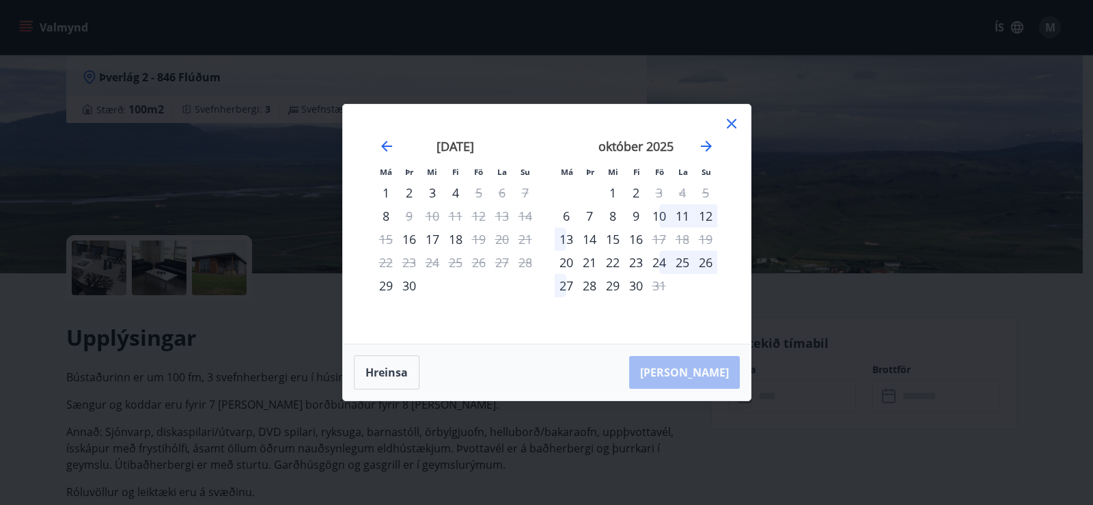
click at [660, 208] on div "10" at bounding box center [659, 215] width 23 height 23
click at [732, 124] on icon at bounding box center [732, 124] width 10 height 10
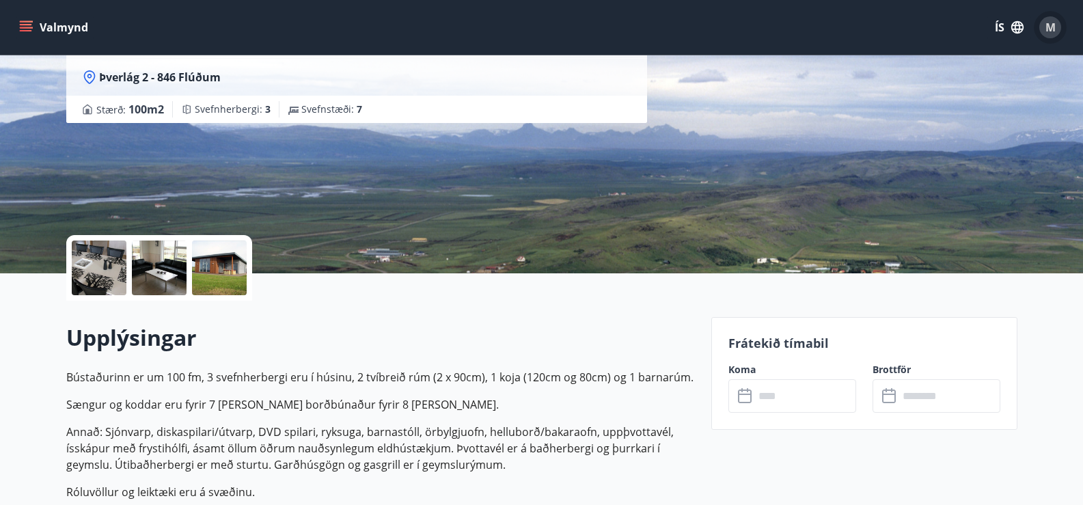
click at [1049, 27] on span "M" at bounding box center [1050, 27] width 10 height 15
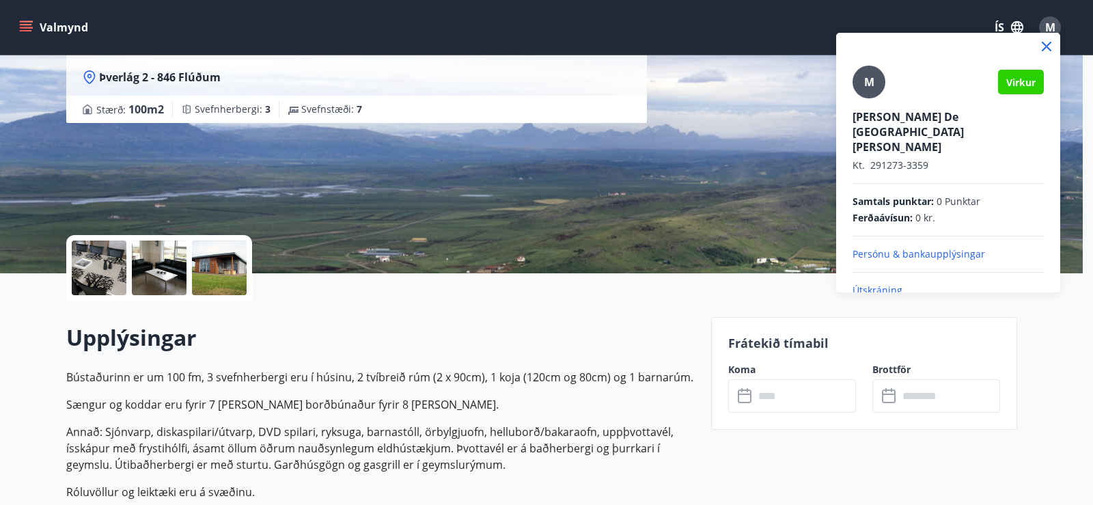
click at [877, 284] on p "Útskráning" at bounding box center [948, 291] width 191 height 14
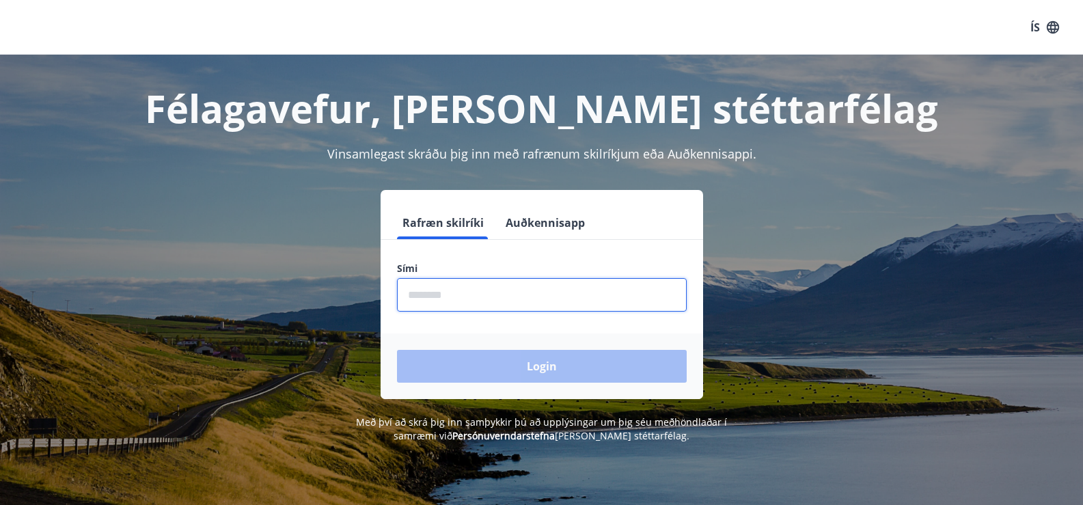
click at [609, 288] on input "phone" at bounding box center [542, 294] width 290 height 33
type input "********"
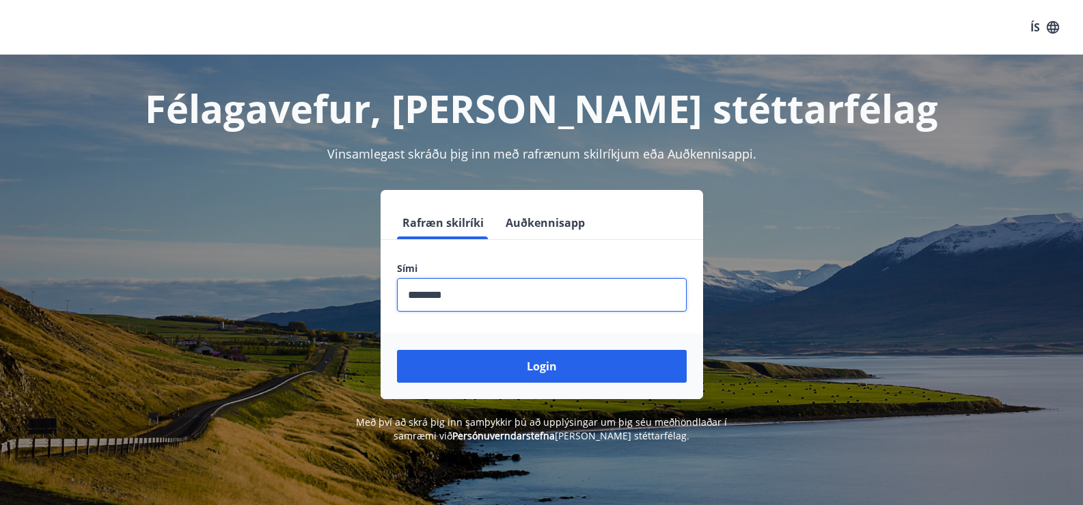
click at [506, 364] on button "Login" at bounding box center [542, 366] width 290 height 33
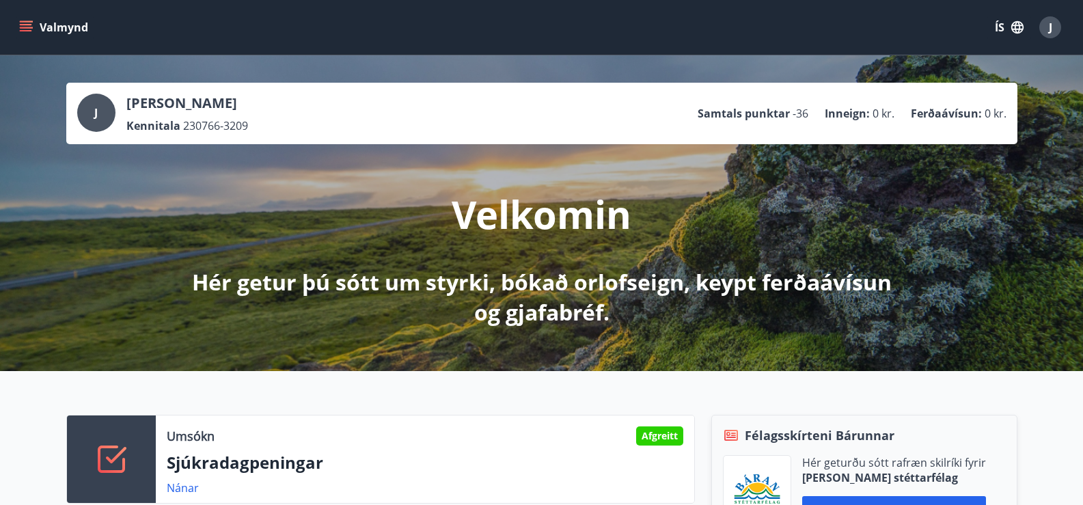
click at [27, 23] on icon "menu" at bounding box center [26, 27] width 14 height 14
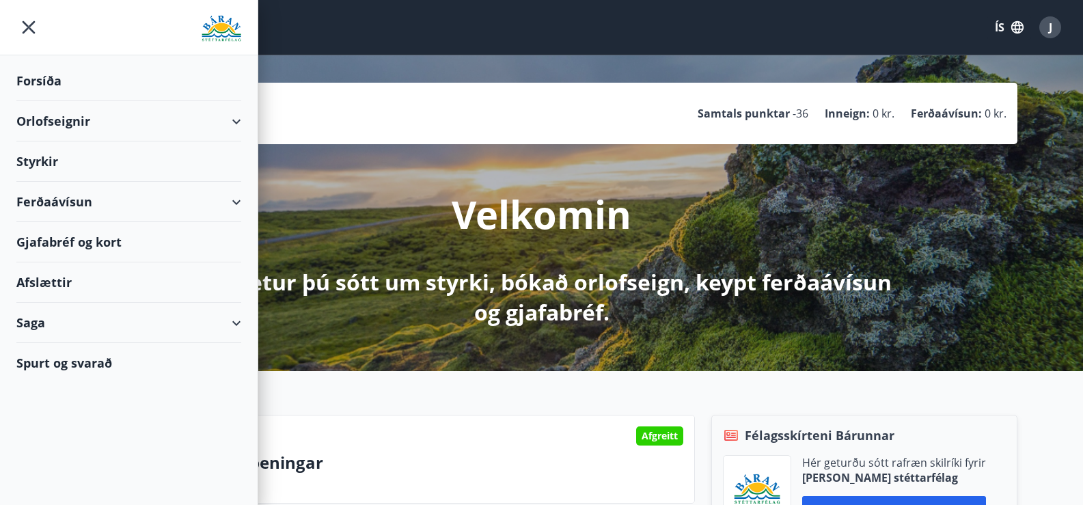
click at [27, 122] on div "Orlofseignir" at bounding box center [128, 121] width 225 height 40
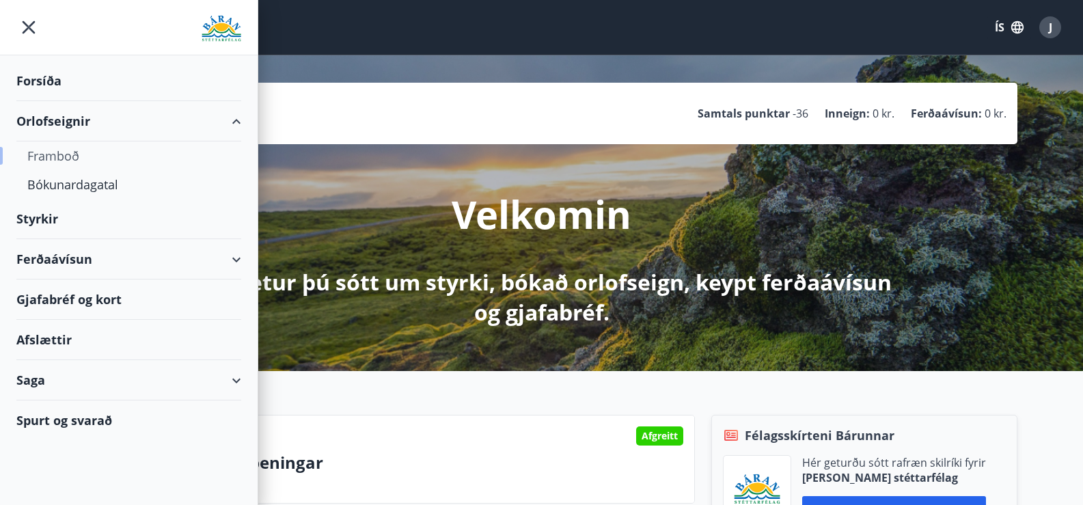
click at [50, 159] on div "Framboð" at bounding box center [128, 155] width 203 height 29
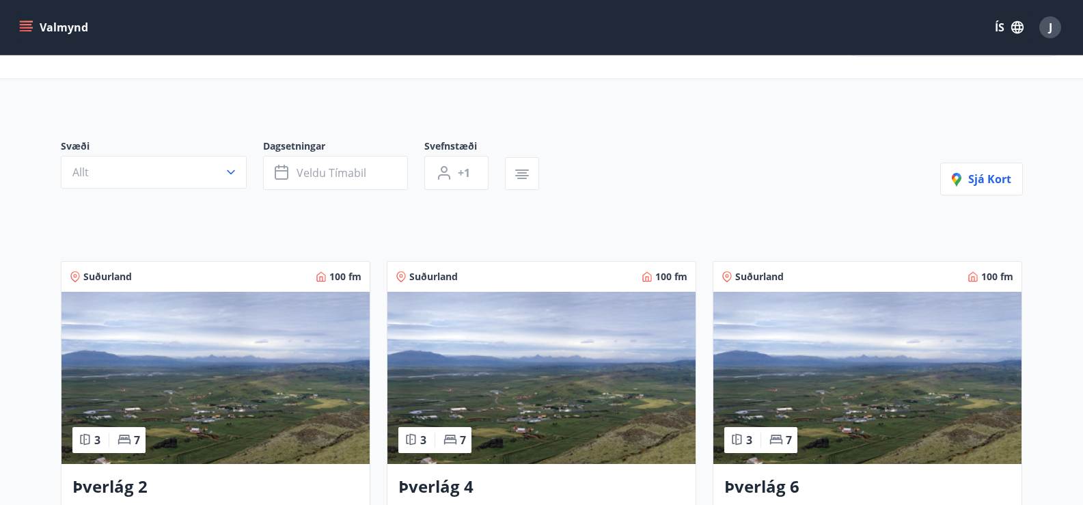
scroll to position [137, 0]
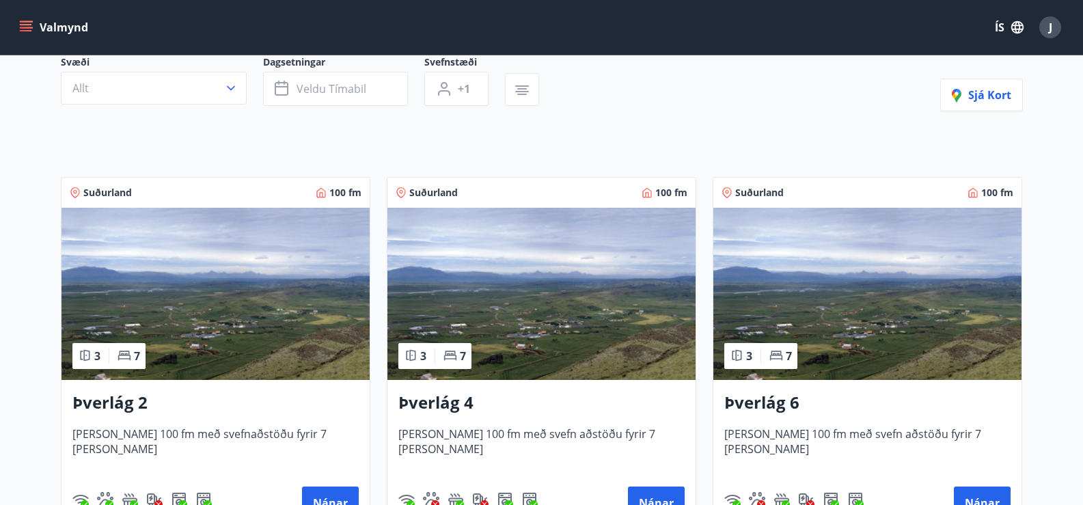
click at [218, 307] on img at bounding box center [215, 294] width 308 height 172
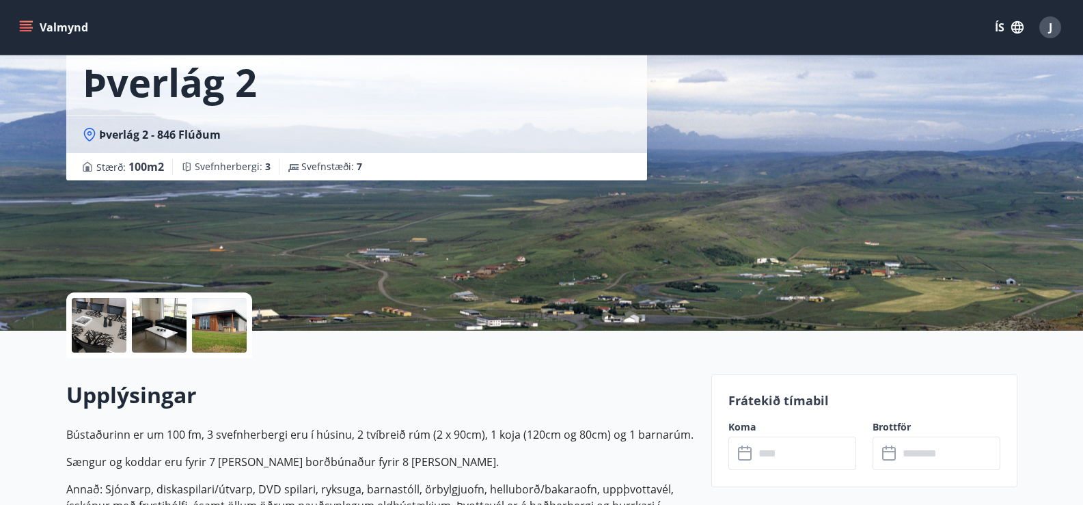
scroll to position [205, 0]
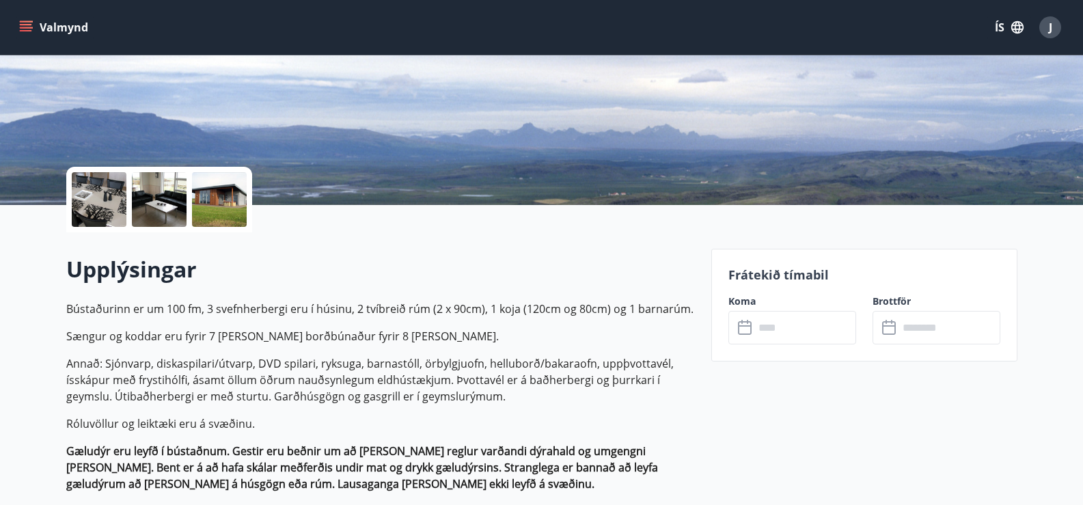
click at [745, 326] on icon at bounding box center [745, 325] width 14 height 1
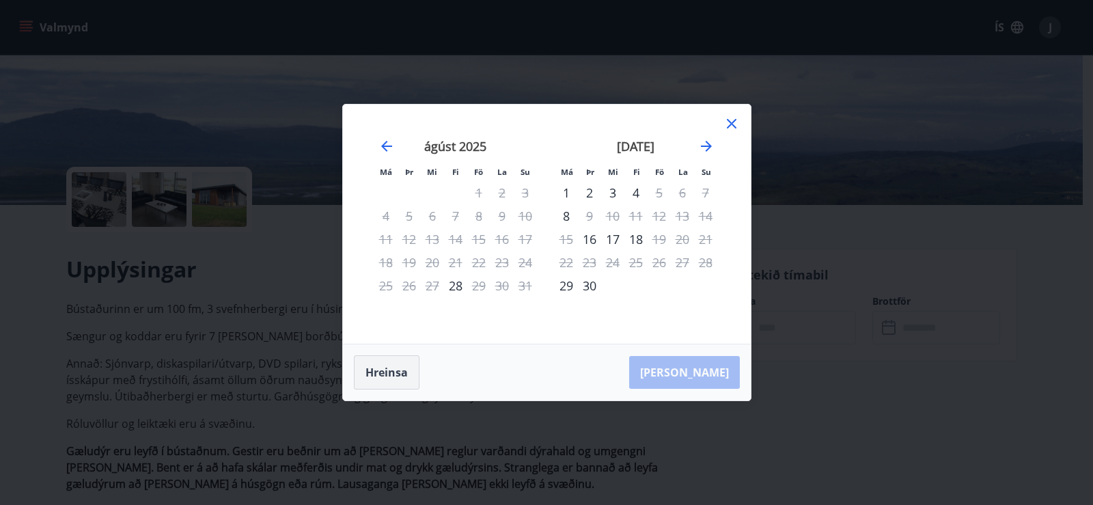
click at [397, 370] on button "Hreinsa" at bounding box center [387, 372] width 66 height 34
click at [567, 188] on div "1" at bounding box center [566, 192] width 23 height 23
click at [586, 193] on div "2" at bounding box center [589, 192] width 23 height 23
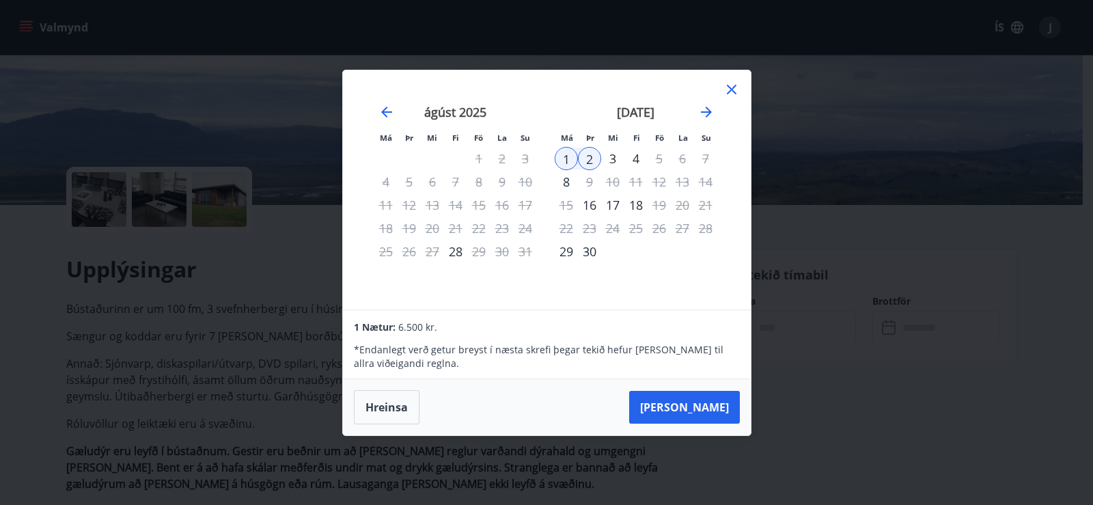
click at [634, 154] on div "4" at bounding box center [635, 158] width 23 height 23
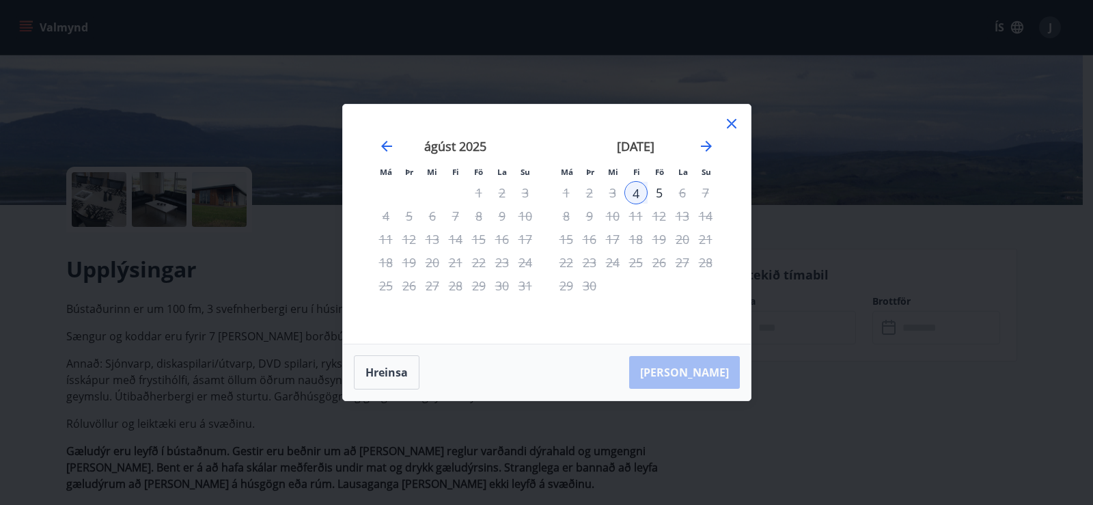
click at [730, 122] on icon at bounding box center [732, 123] width 16 height 16
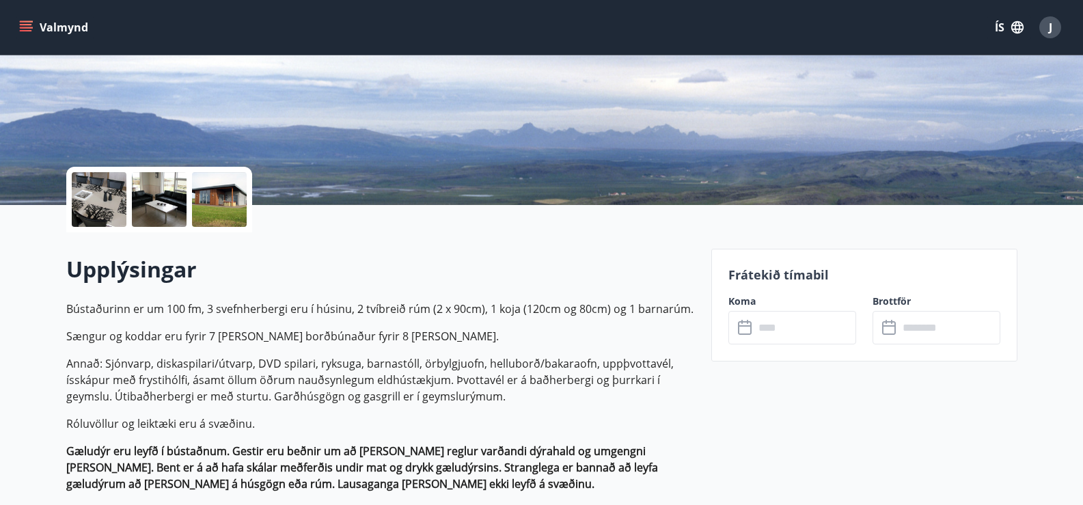
click at [765, 329] on input "text" at bounding box center [805, 327] width 102 height 33
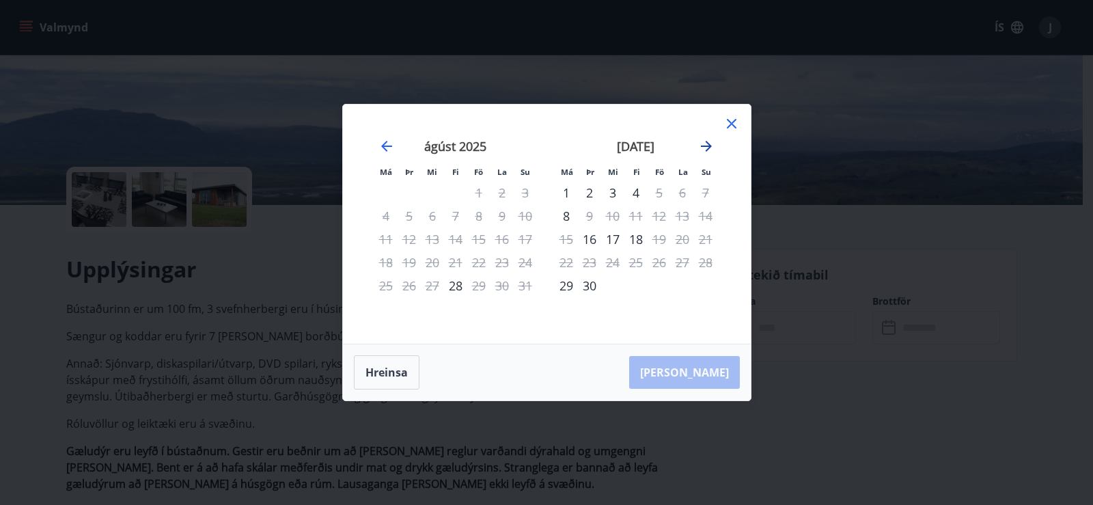
click at [707, 144] on icon "Move forward to switch to the next month." at bounding box center [706, 146] width 16 height 16
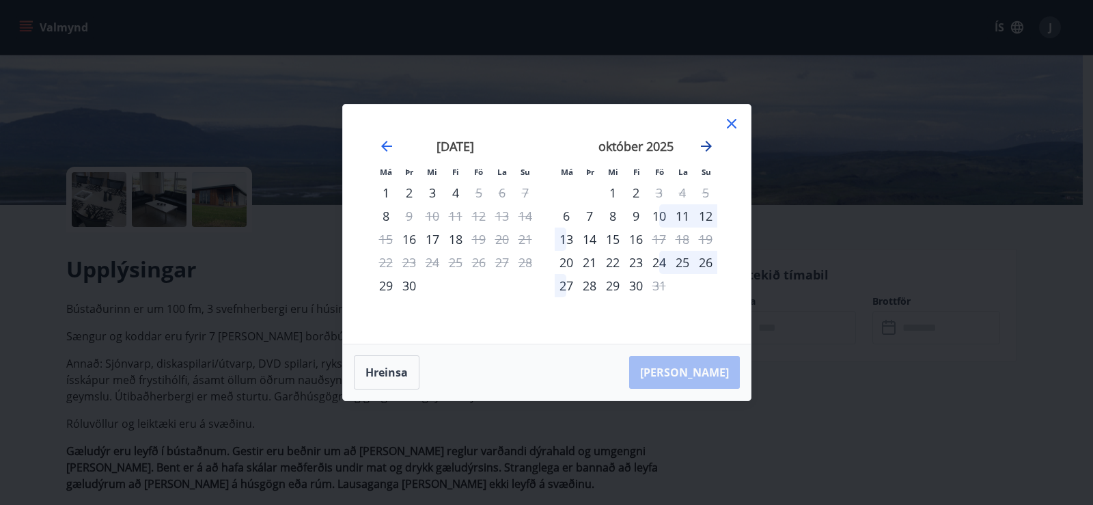
click at [709, 146] on icon "Move forward to switch to the next month." at bounding box center [706, 146] width 11 height 11
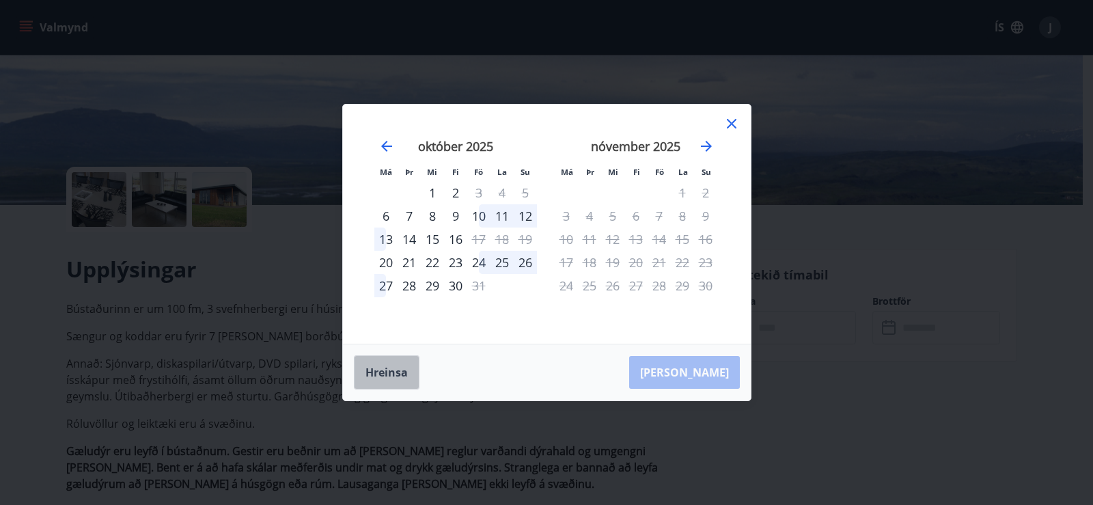
click at [378, 369] on button "Hreinsa" at bounding box center [387, 372] width 66 height 34
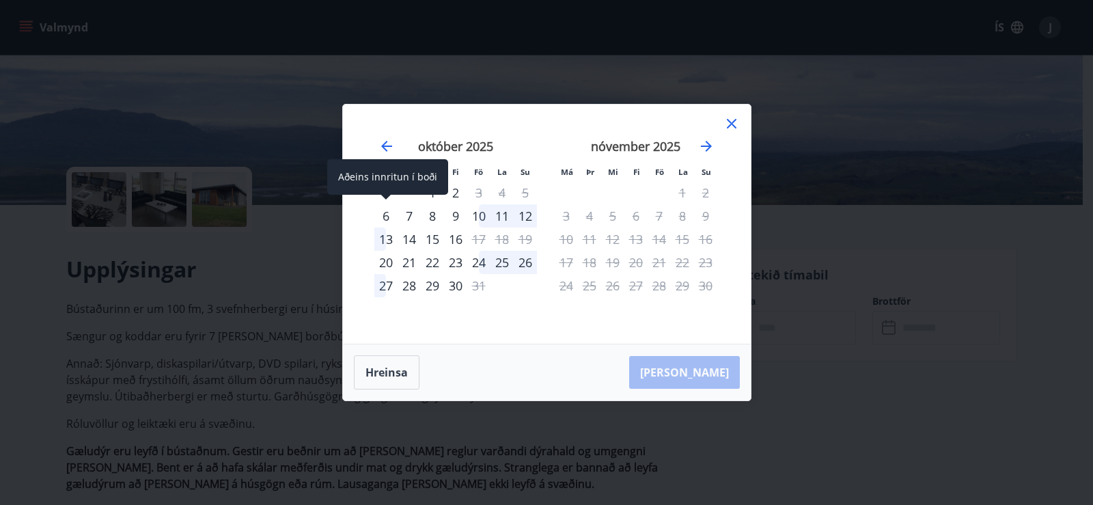
click at [389, 214] on div "6" at bounding box center [385, 215] width 23 height 23
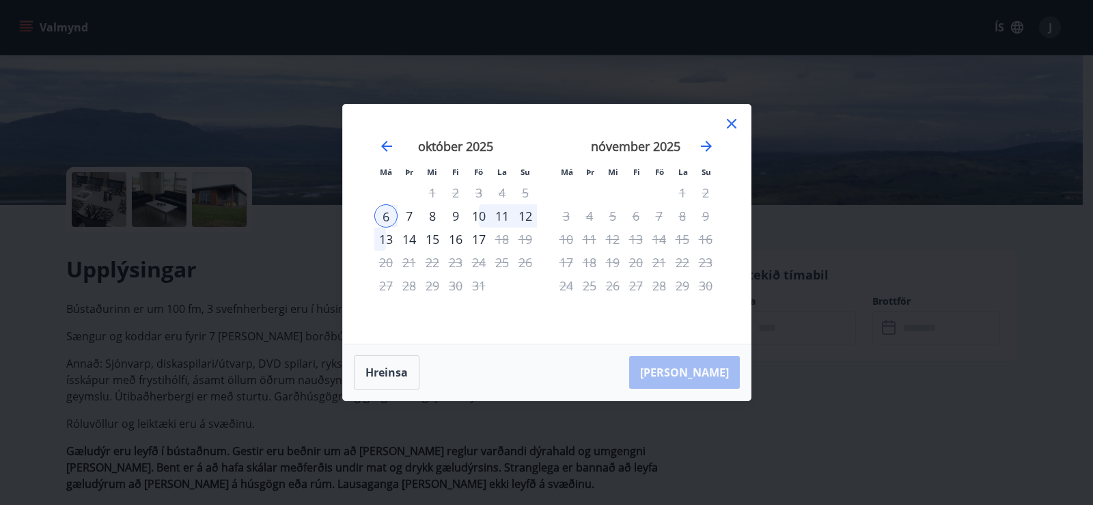
click at [437, 218] on div "8" at bounding box center [432, 215] width 23 height 23
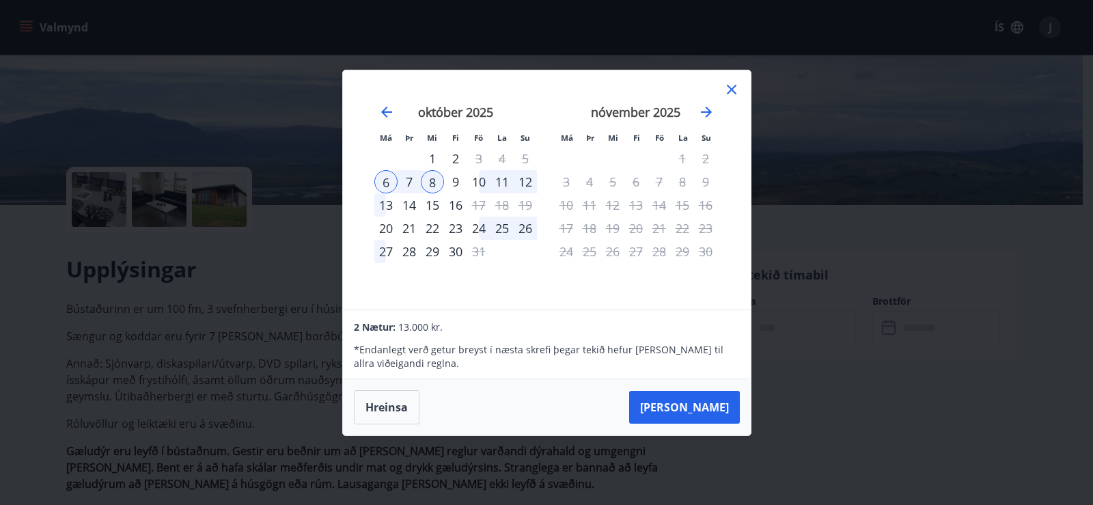
click at [732, 89] on icon at bounding box center [732, 89] width 16 height 16
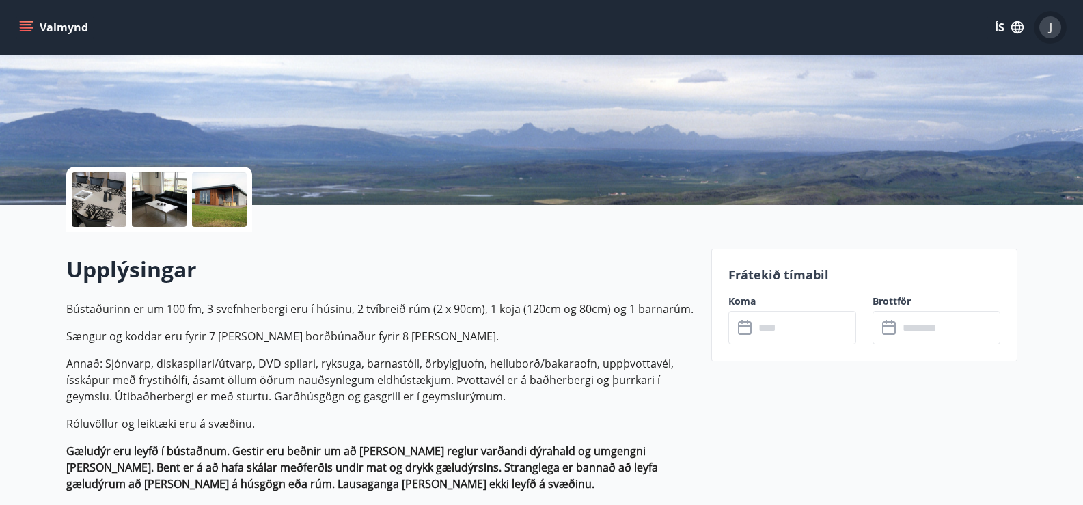
click at [1046, 25] on div "J" at bounding box center [1050, 27] width 22 height 22
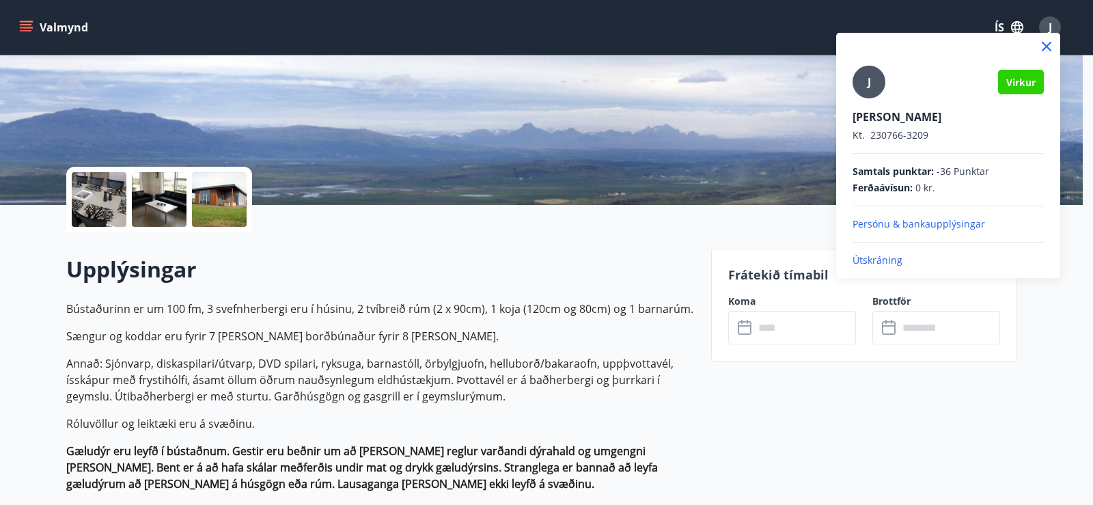
click at [870, 259] on p "Útskráning" at bounding box center [948, 260] width 191 height 14
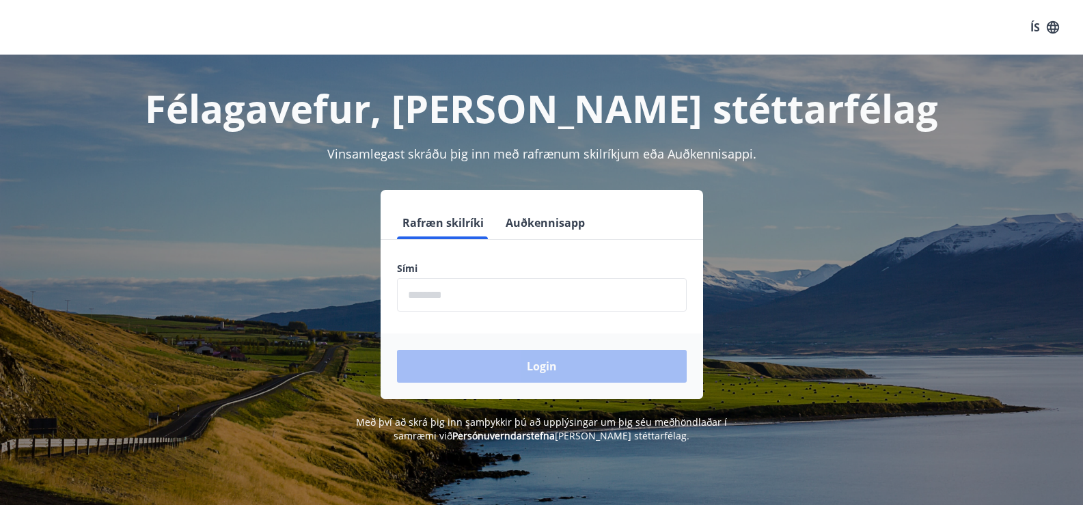
click at [568, 290] on input "phone" at bounding box center [542, 294] width 290 height 33
type input "********"
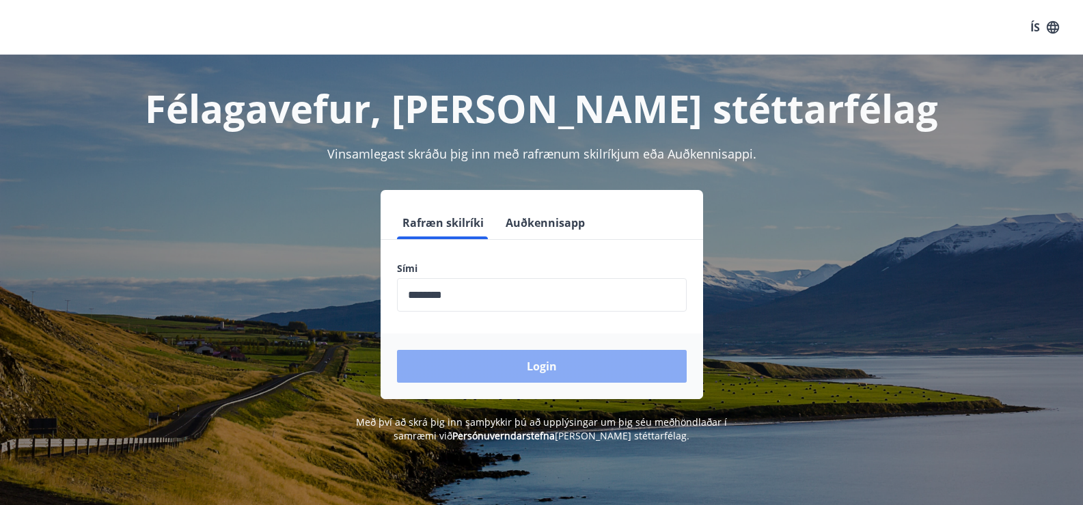
click at [495, 363] on button "Login" at bounding box center [542, 366] width 290 height 33
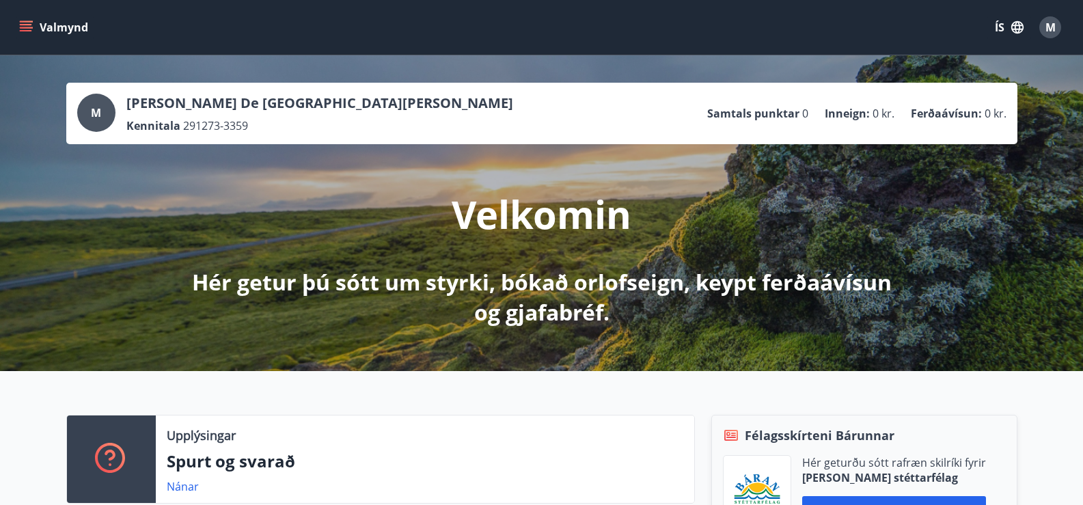
click at [22, 24] on icon "menu" at bounding box center [26, 24] width 12 height 1
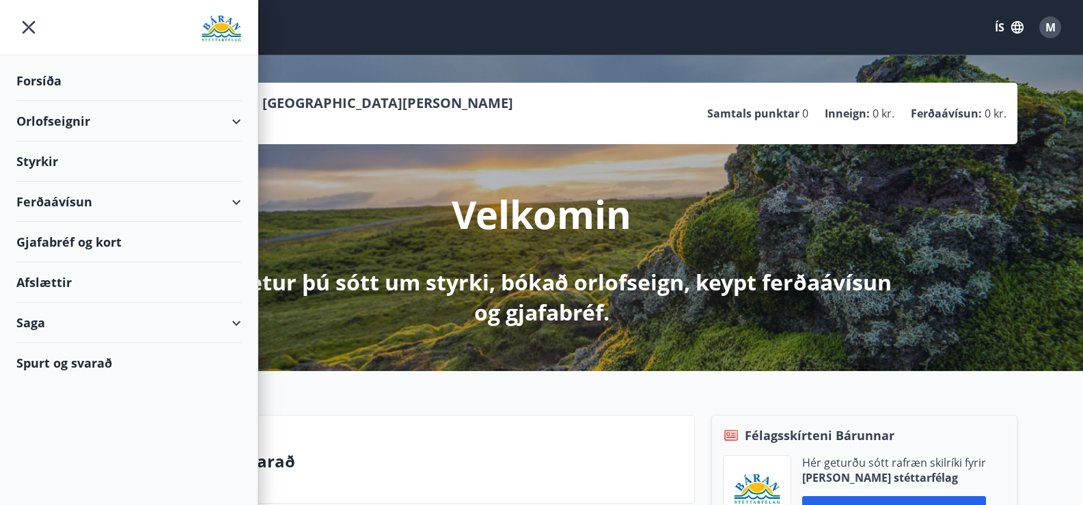
click at [27, 122] on div "Orlofseignir" at bounding box center [128, 121] width 225 height 40
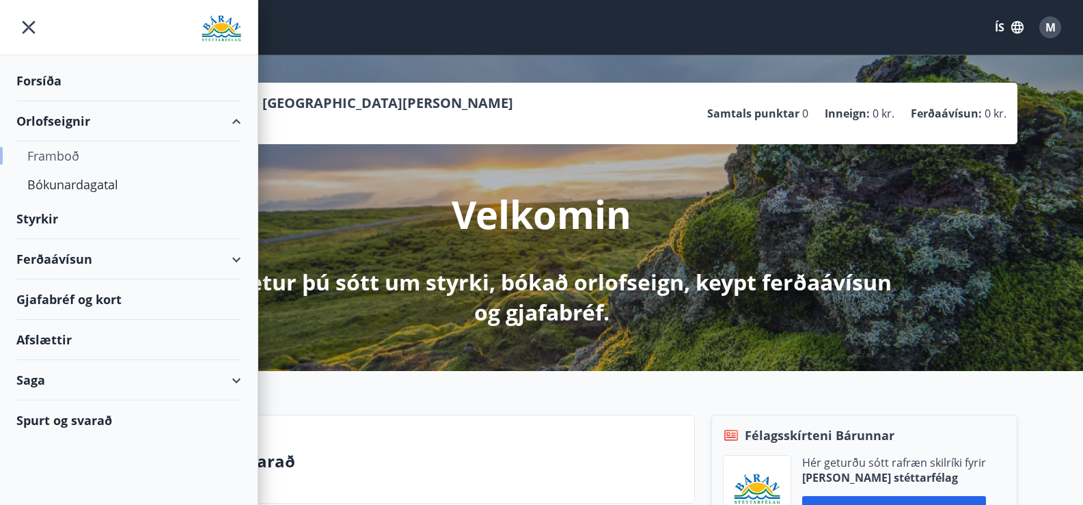
click at [34, 154] on div "Framboð" at bounding box center [128, 155] width 203 height 29
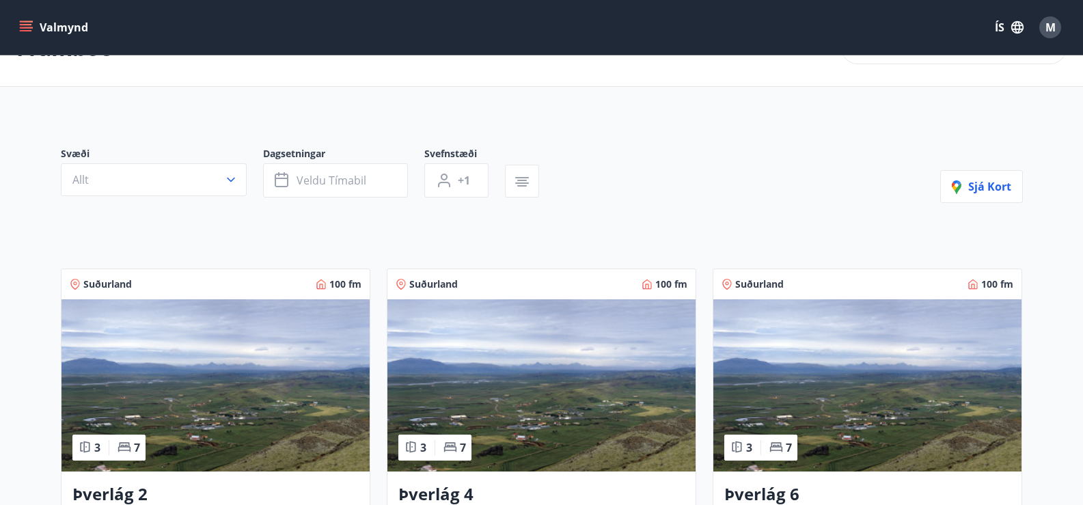
scroll to position [68, 0]
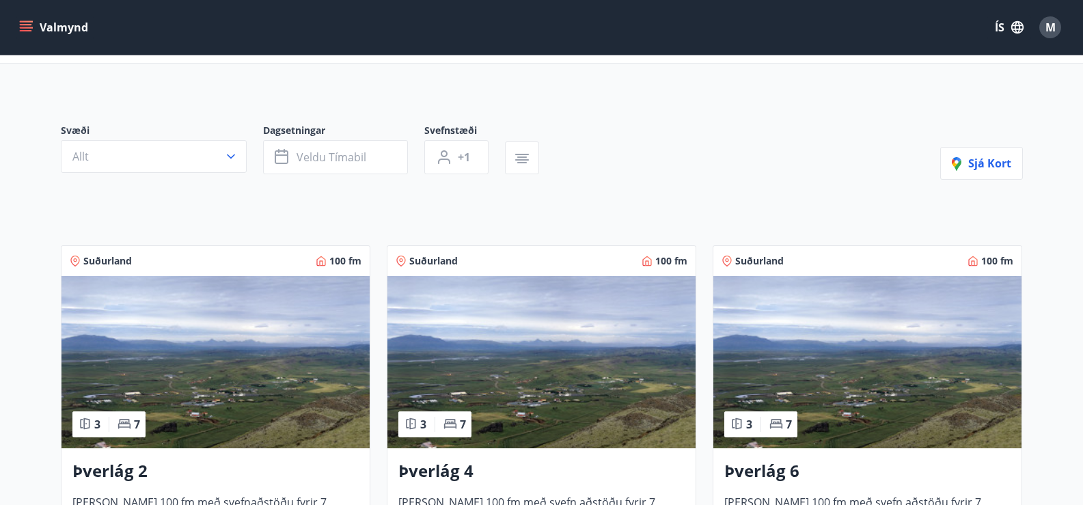
click at [204, 358] on img at bounding box center [215, 362] width 308 height 172
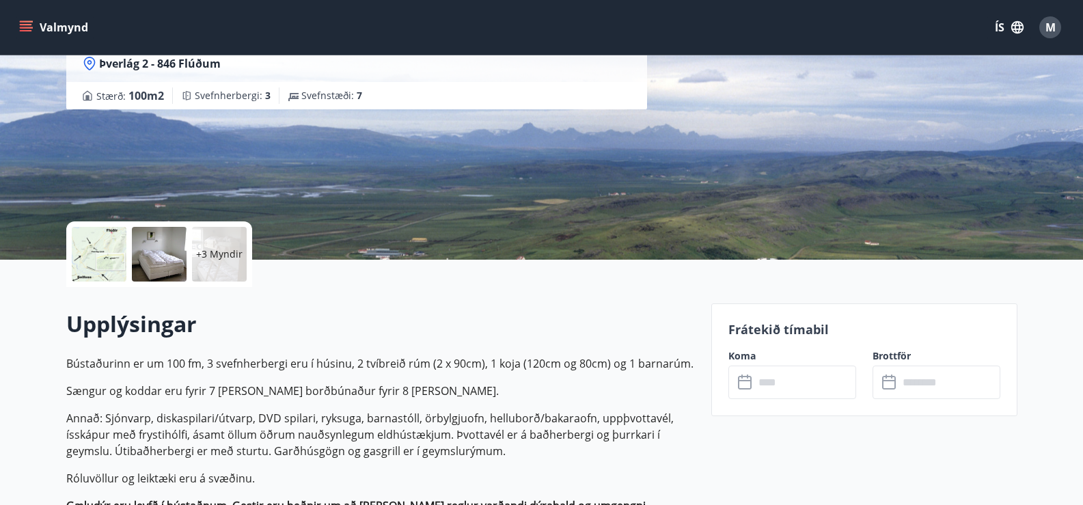
scroll to position [205, 0]
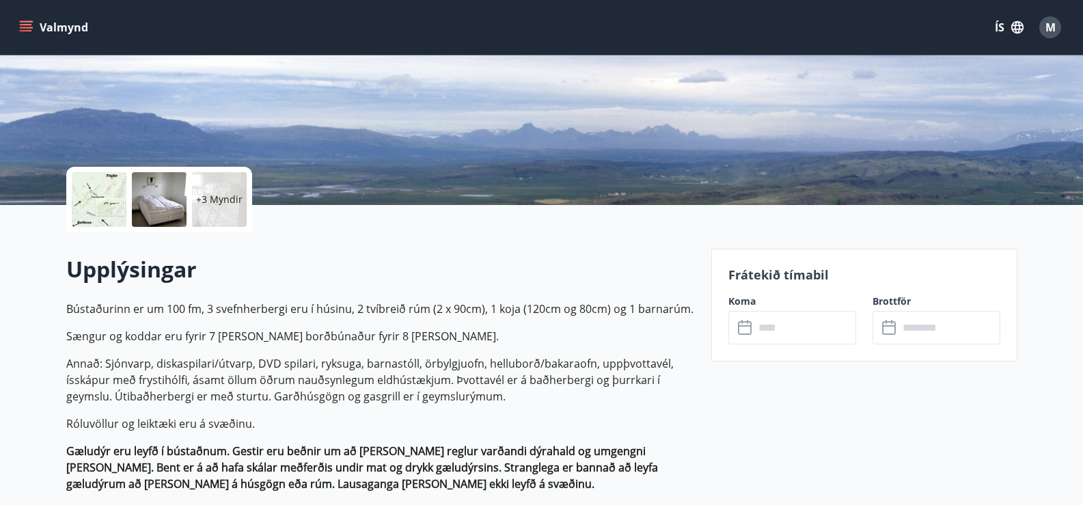
click at [746, 332] on icon at bounding box center [746, 328] width 16 height 16
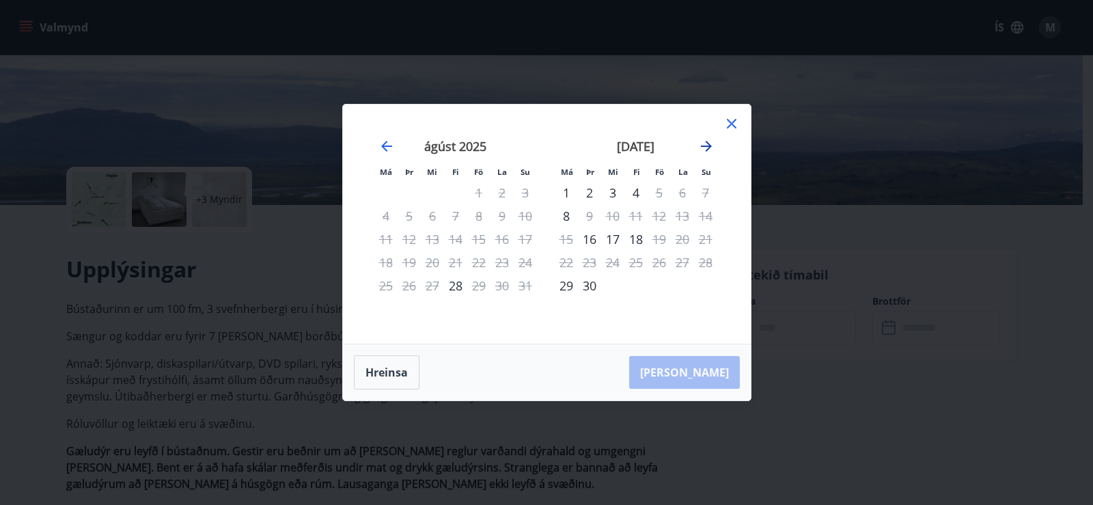
click at [706, 147] on icon "Move forward to switch to the next month." at bounding box center [706, 146] width 11 height 11
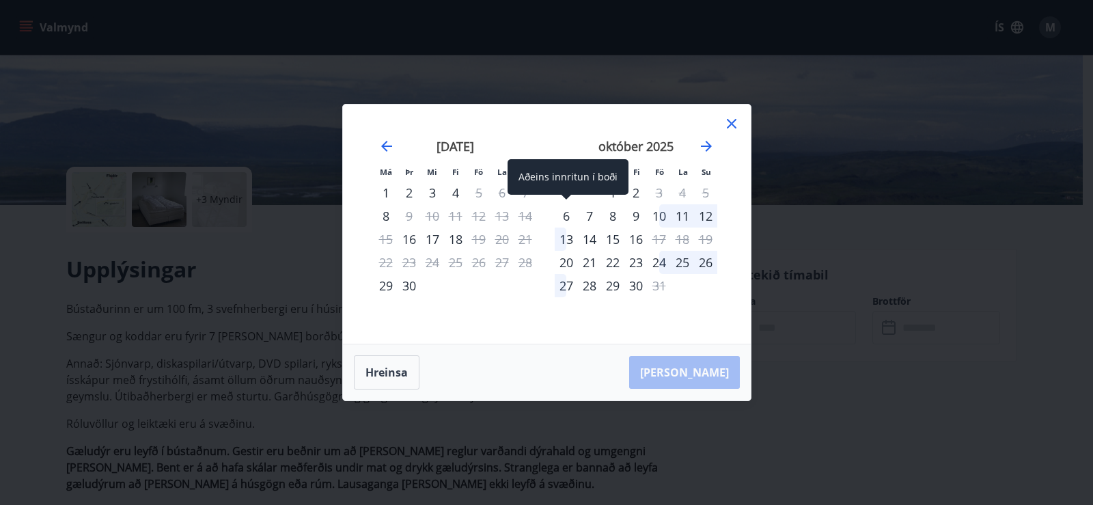
click at [564, 217] on div "6" at bounding box center [566, 215] width 23 height 23
click at [406, 368] on button "Hreinsa" at bounding box center [387, 372] width 66 height 34
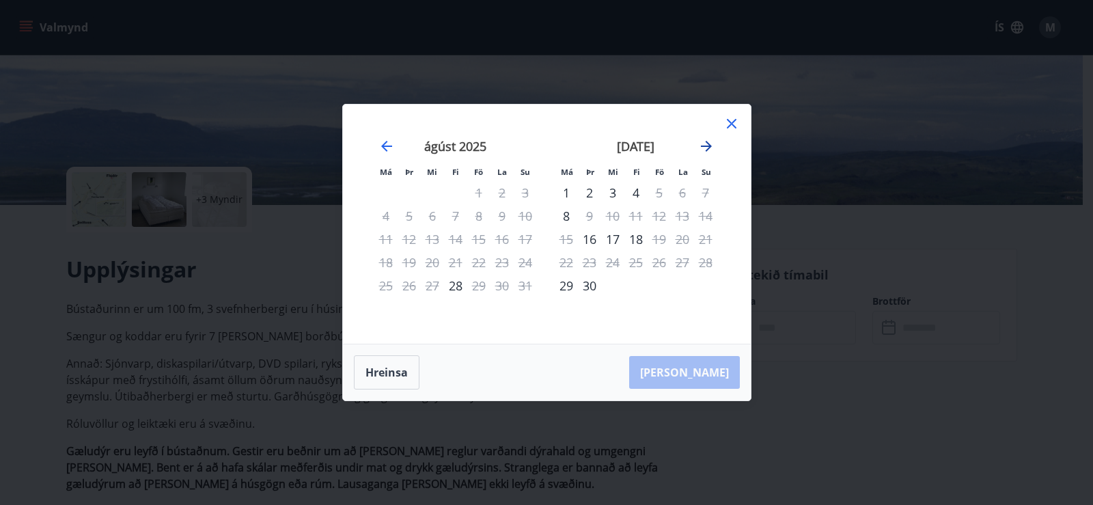
click at [707, 143] on icon "Move forward to switch to the next month." at bounding box center [706, 146] width 16 height 16
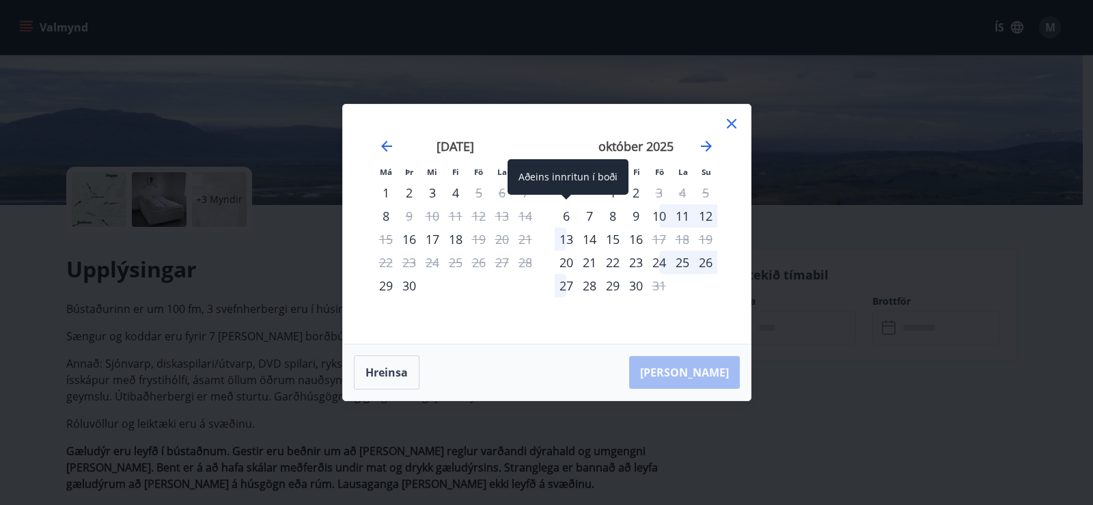
click at [570, 218] on div "6" at bounding box center [566, 215] width 23 height 23
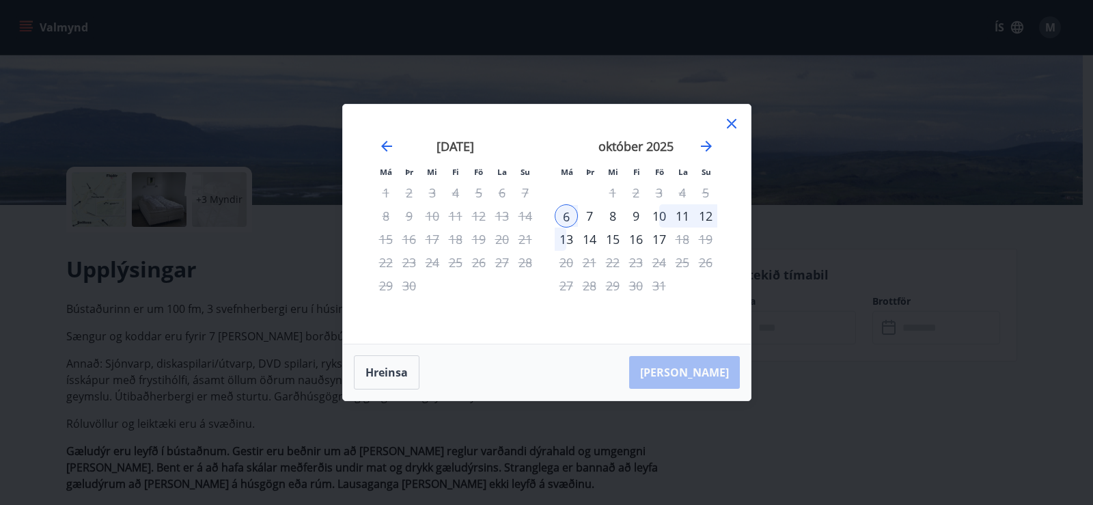
click at [611, 215] on div "8" at bounding box center [612, 215] width 23 height 23
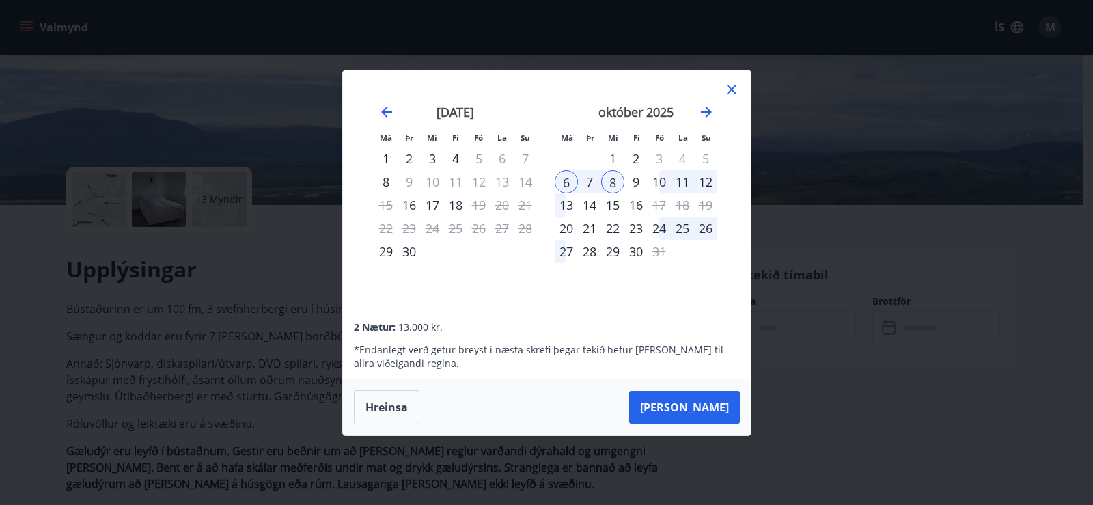
click at [741, 87] on div "Má Þr Mi Fi Fö La Su Má Þr Mi Fi Fö La Su [DATE] 1 2 3 4 5 6 7 8 9 10 11 12 13 …" at bounding box center [547, 189] width 408 height 239
click at [735, 92] on icon at bounding box center [732, 90] width 10 height 10
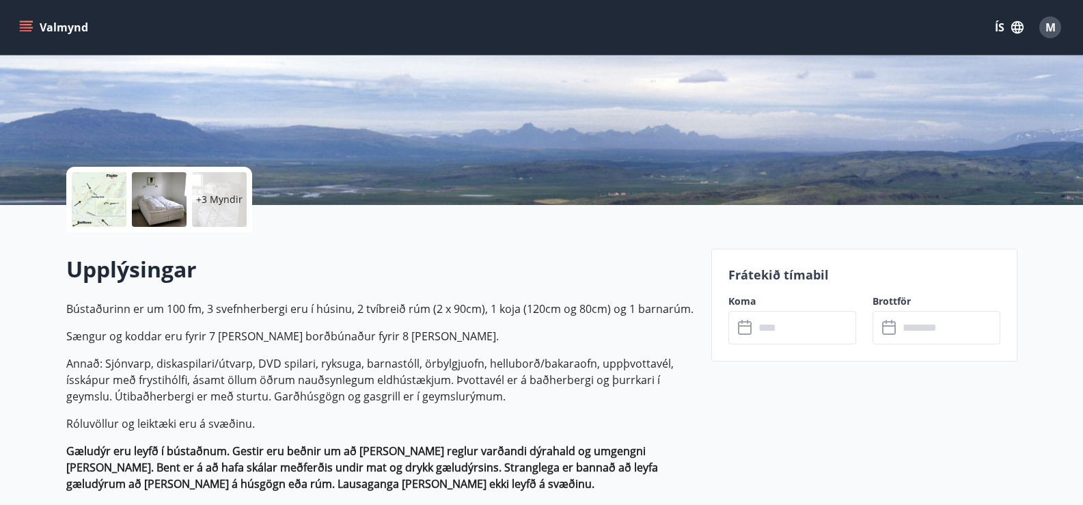
click at [742, 326] on icon at bounding box center [745, 325] width 14 height 1
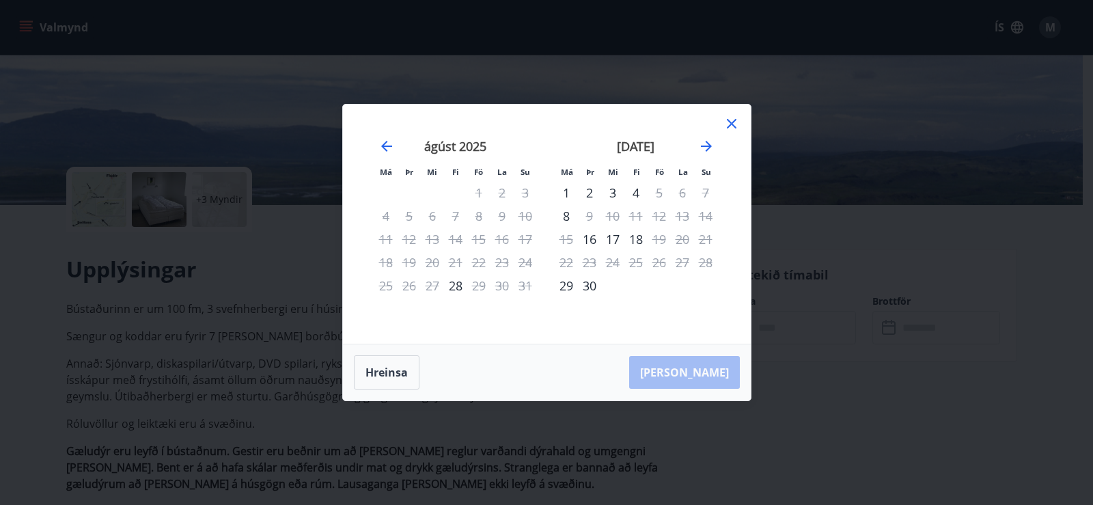
drag, startPoint x: 385, startPoint y: 369, endPoint x: 445, endPoint y: 334, distance: 69.5
click at [386, 369] on button "Hreinsa" at bounding box center [387, 372] width 66 height 34
click at [588, 238] on div "16" at bounding box center [589, 239] width 23 height 23
click at [636, 241] on div "18" at bounding box center [635, 239] width 23 height 23
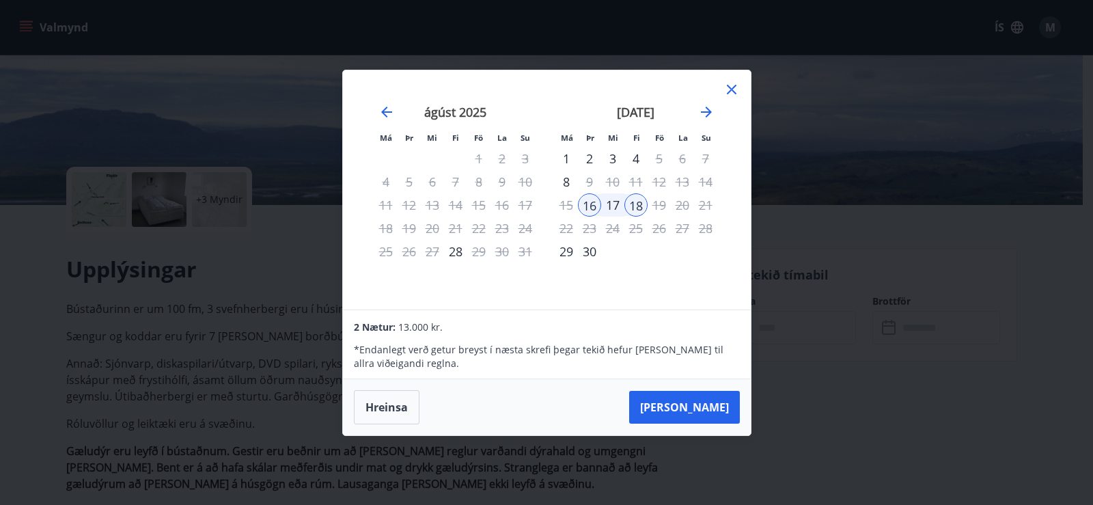
click at [731, 89] on icon at bounding box center [731, 89] width 2 height 2
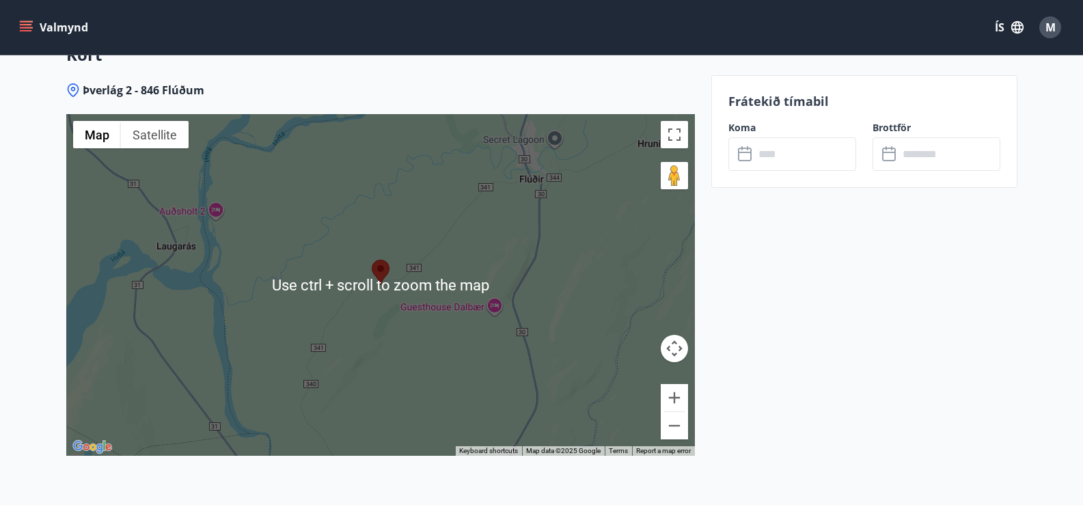
scroll to position [3074, 0]
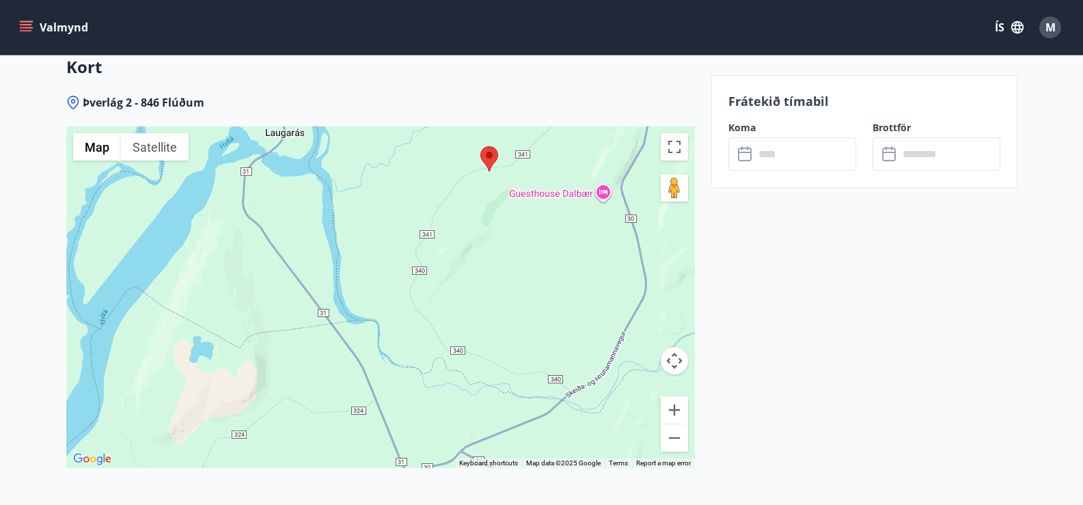
drag, startPoint x: 415, startPoint y: 382, endPoint x: 523, endPoint y: 256, distance: 165.7
click at [523, 256] on div at bounding box center [380, 297] width 629 height 342
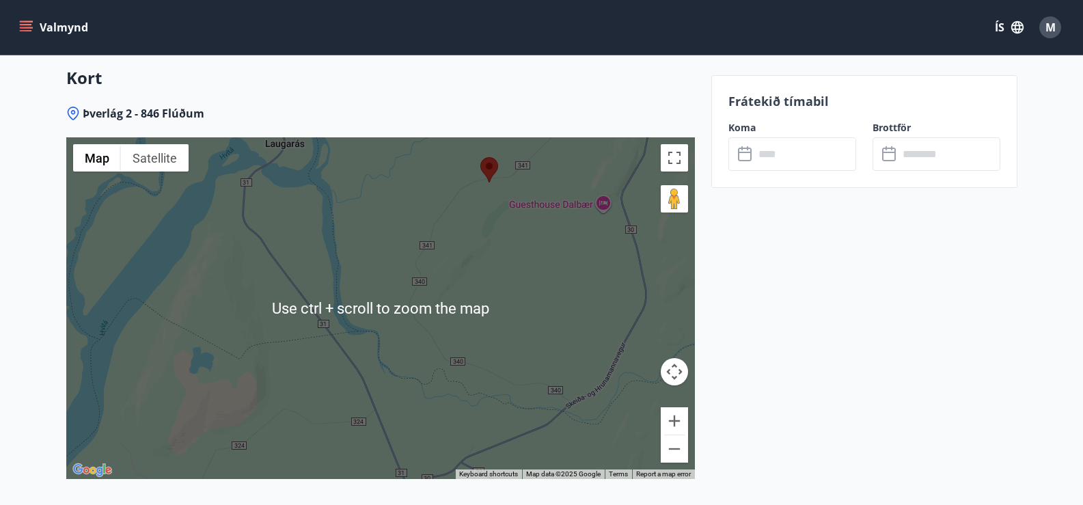
scroll to position [3143, 0]
